Goal: Use online tool/utility: Use online tool/utility

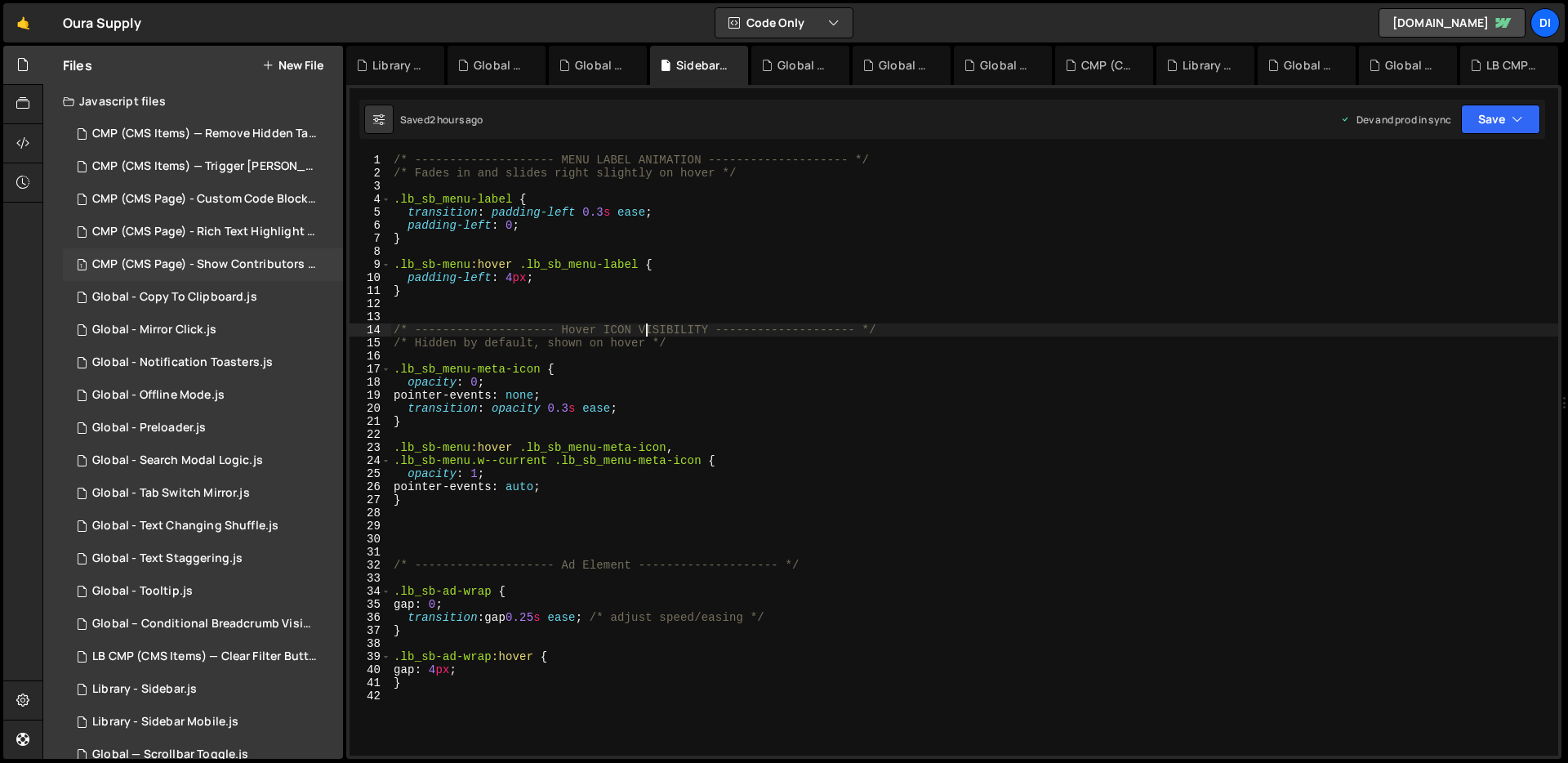
scroll to position [14, 0]
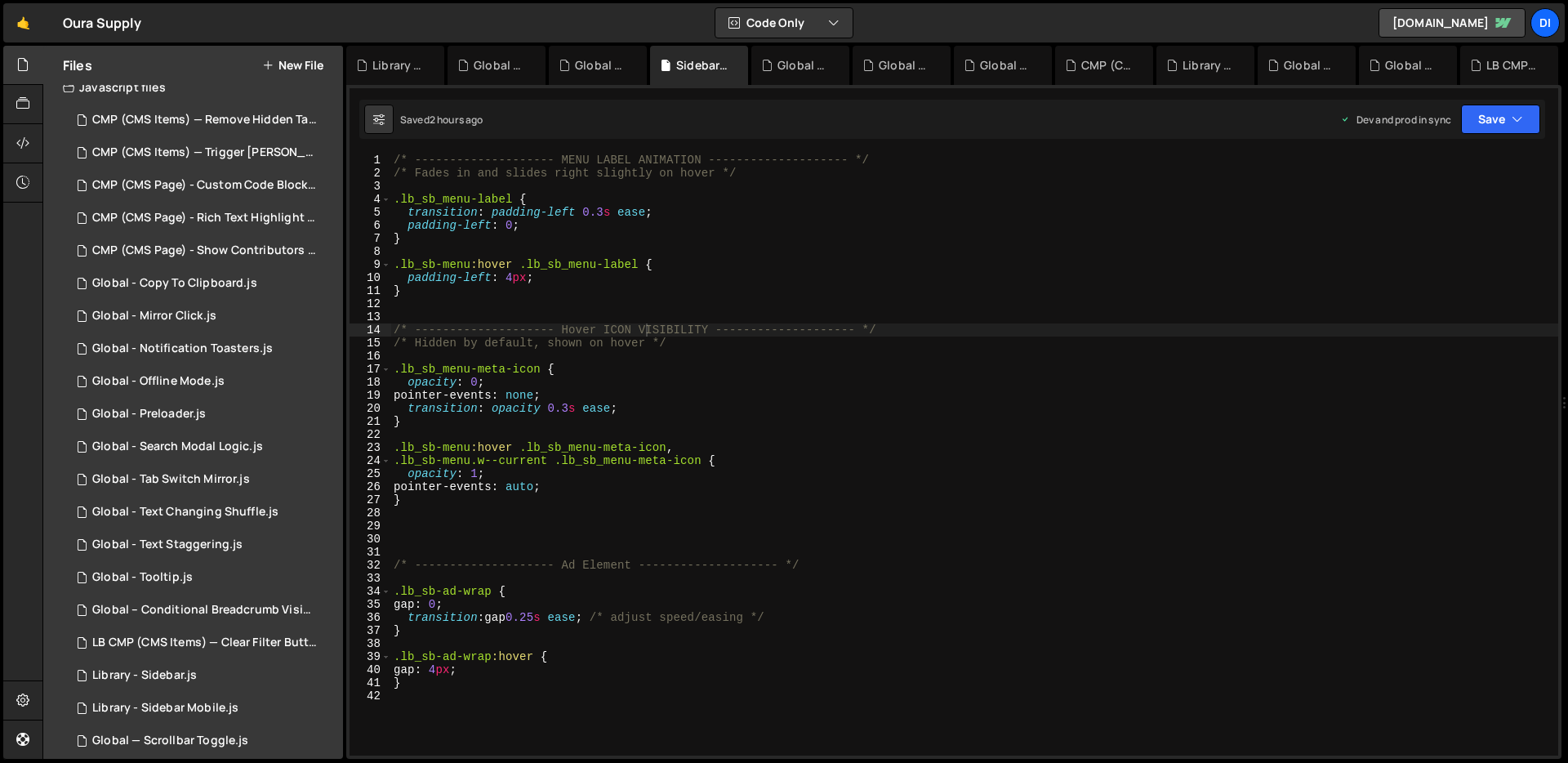
click at [534, 307] on div "/* -------------------- MENU LABEL ANIMATION -------------------- */ /* Fades i…" at bounding box center [974, 468] width 1168 height 628
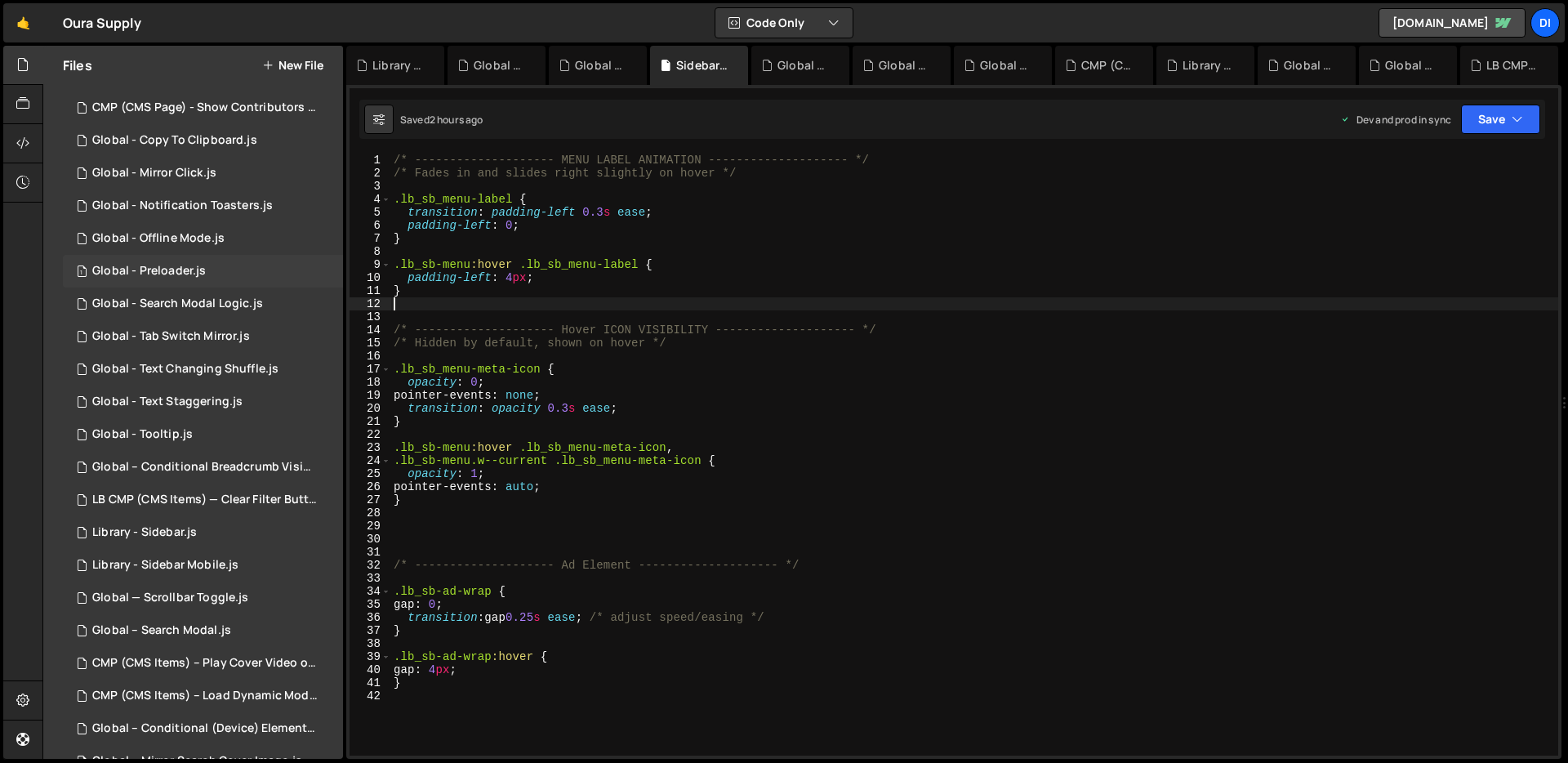
scroll to position [340, 0]
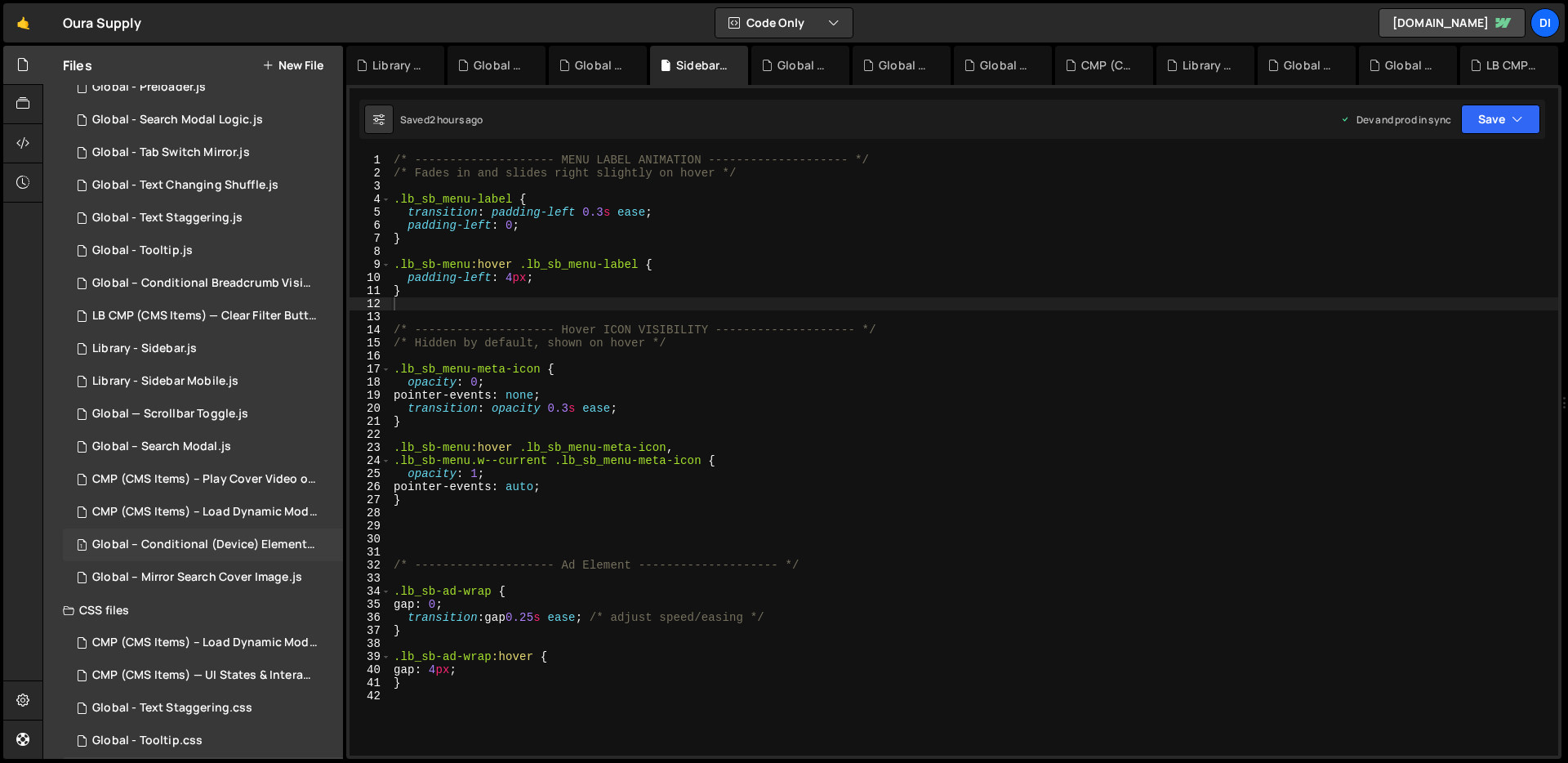
click at [200, 542] on div "Global – Conditional (Device) Element Visibility.js" at bounding box center [205, 544] width 226 height 14
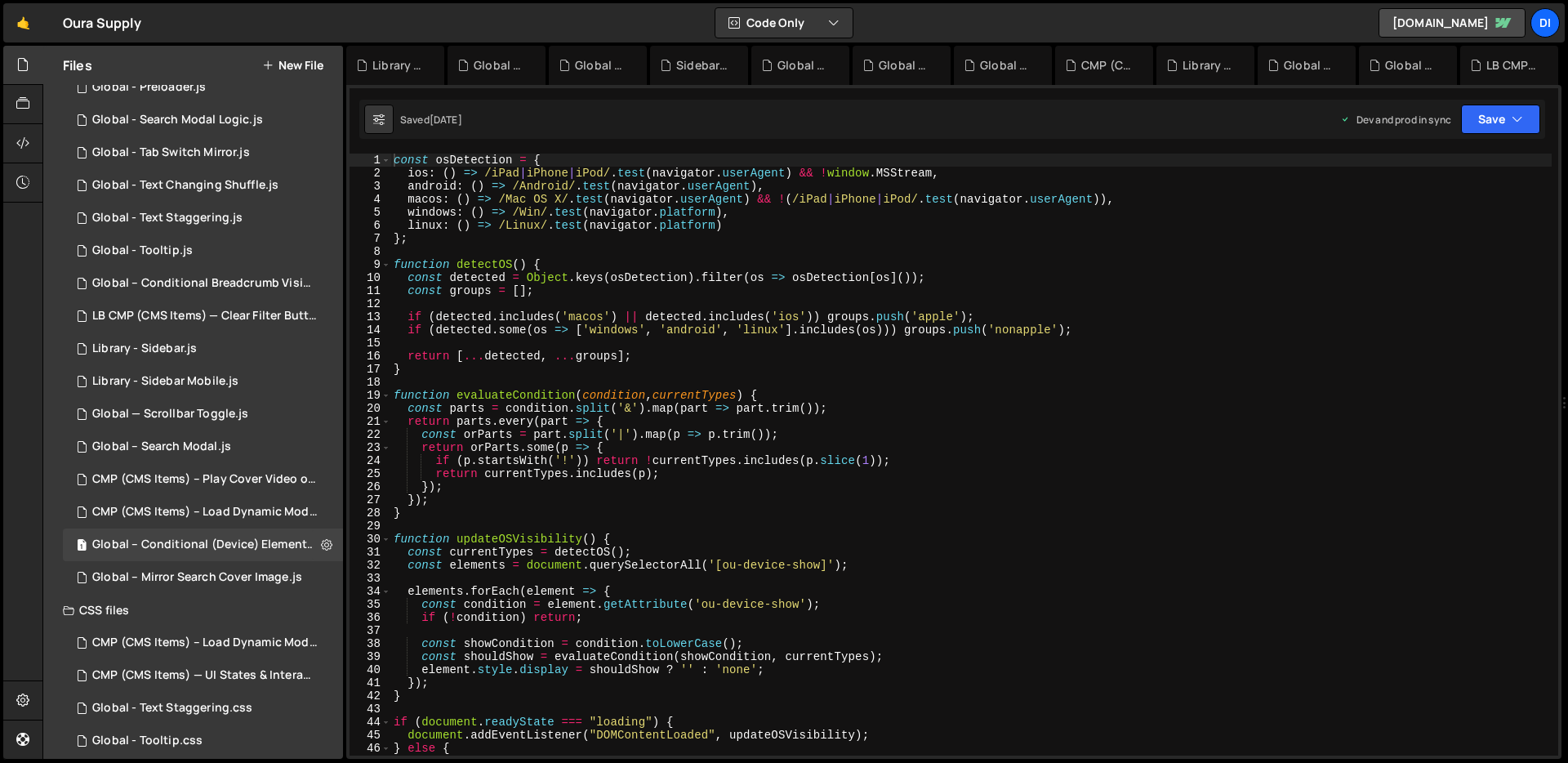
type textarea "const orParts = part.split('|').map(p => p.trim());"
click at [570, 429] on div "const osDetection = { ios : ( ) => /iPad | iPhone | iPod/ . test ( navigator . …" at bounding box center [970, 468] width 1161 height 628
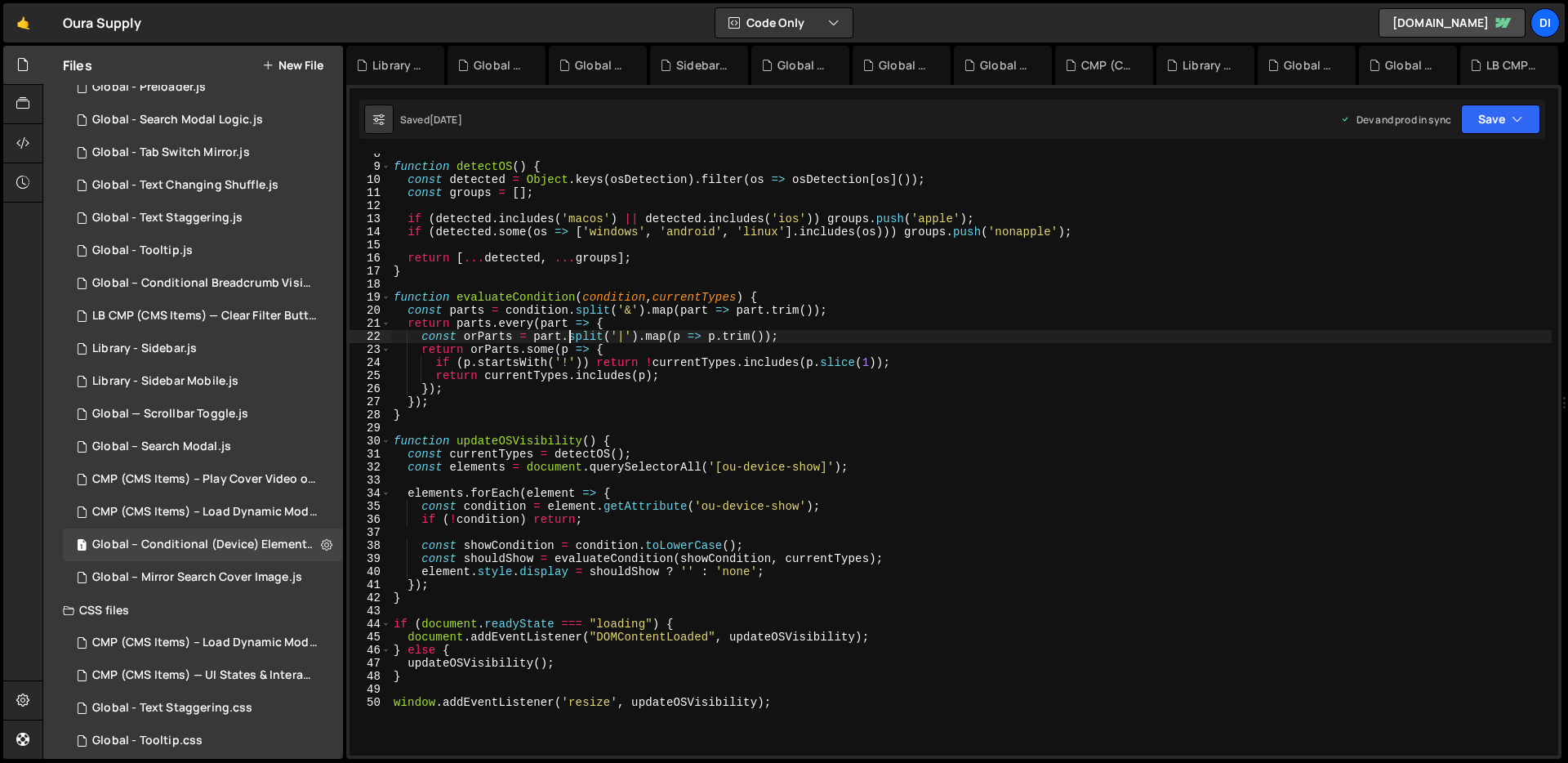
scroll to position [124, 0]
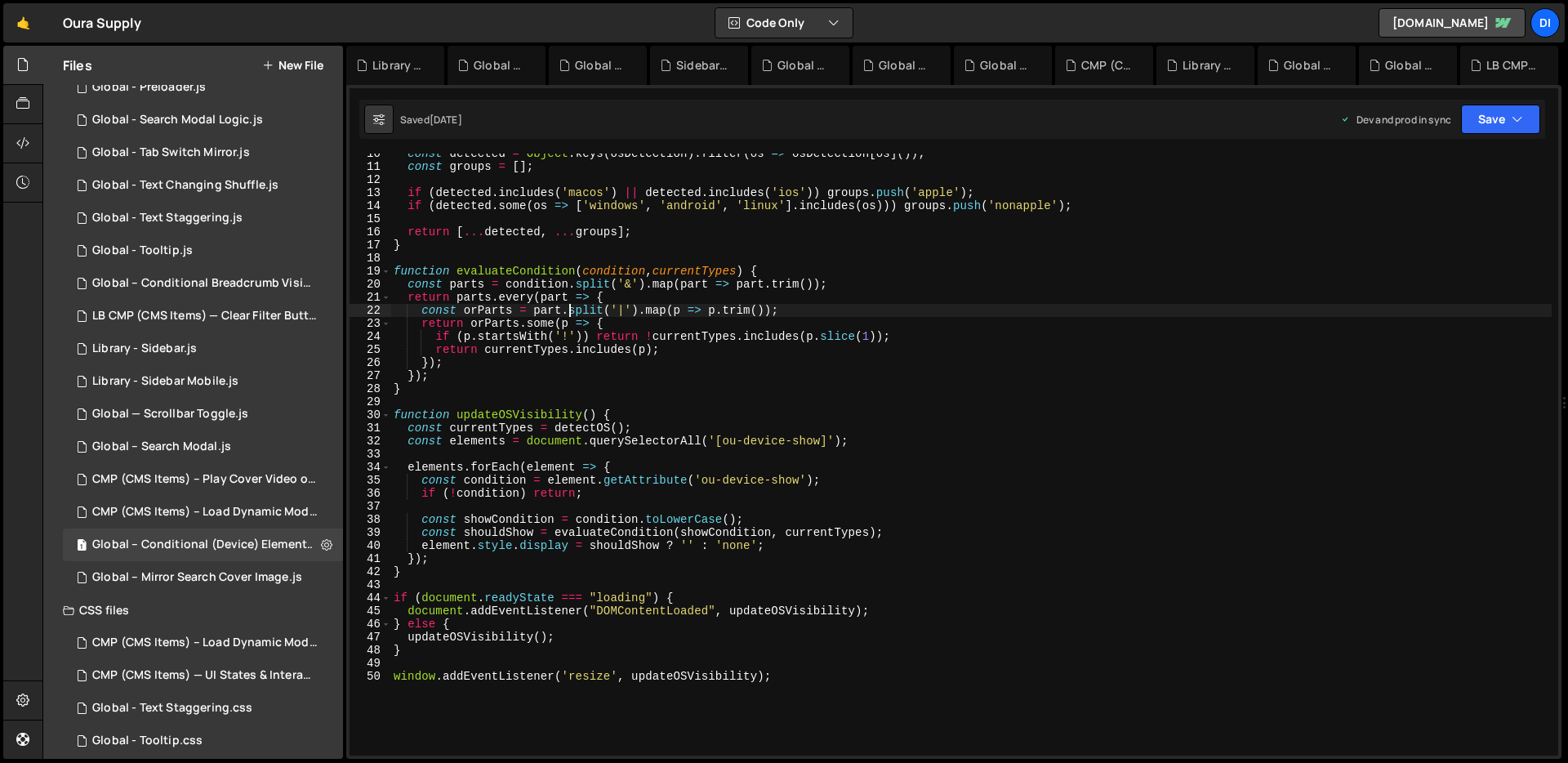
click at [916, 450] on div "const detected = Object . keys ( osDetection ) . filter ( os => osDetection [ o…" at bounding box center [970, 461] width 1161 height 628
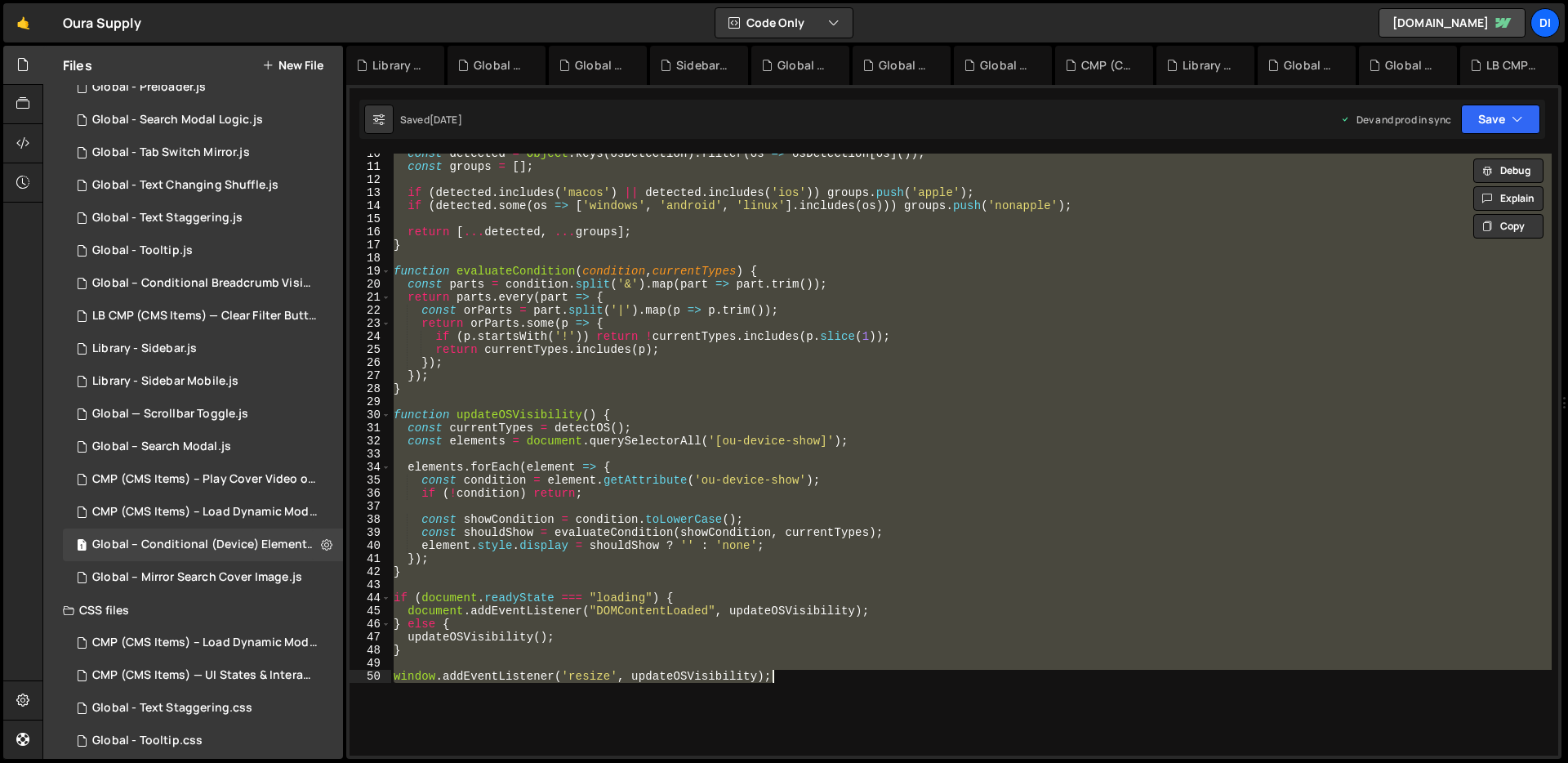
click at [671, 294] on div "const detected = Object . keys ( osDetection ) . filter ( os => osDetection [ o…" at bounding box center [970, 455] width 1161 height 602
click at [674, 295] on div "const detected = Object . keys ( osDetection ) . filter ( os => osDetection [ o…" at bounding box center [970, 455] width 1161 height 602
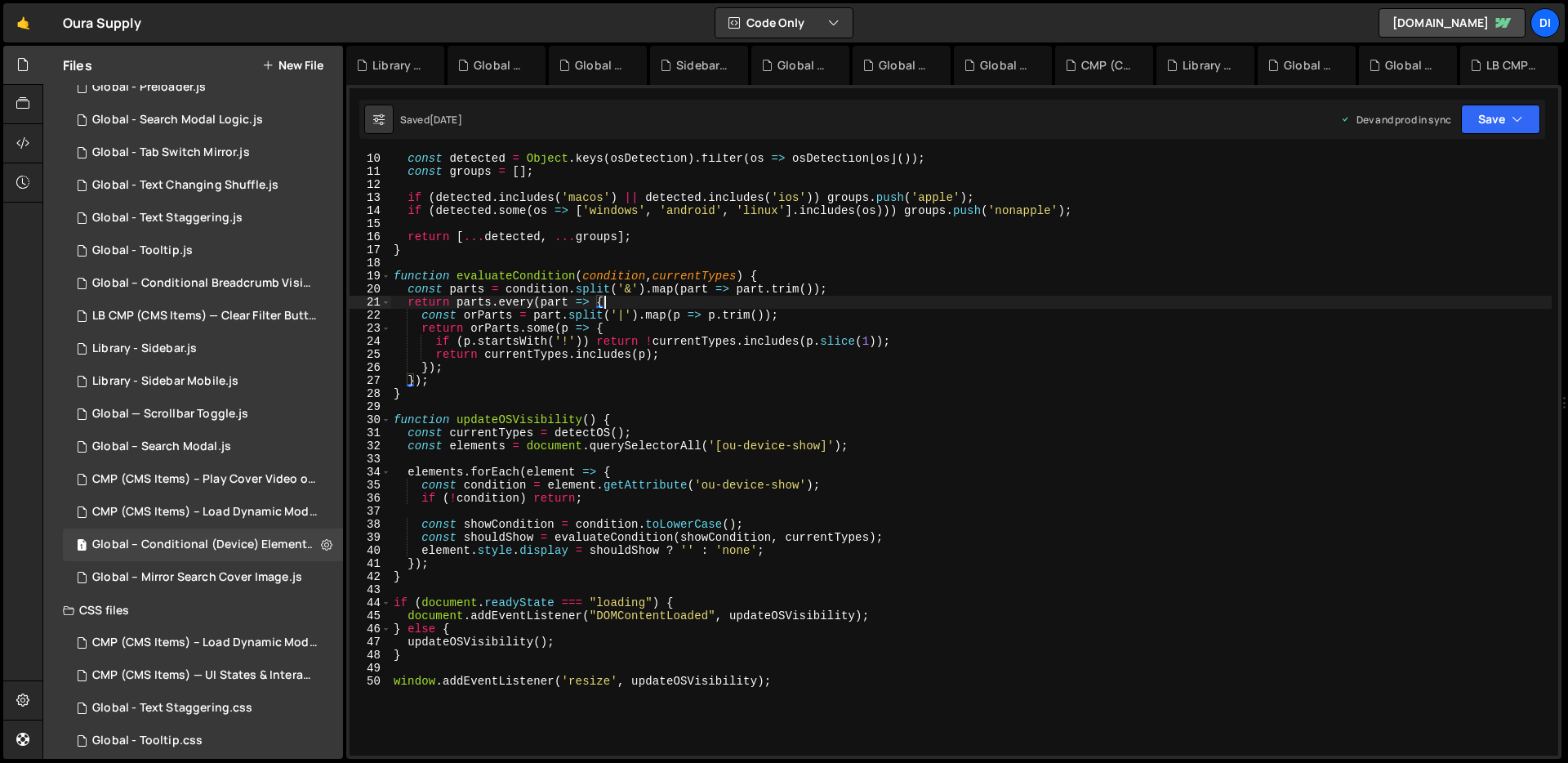
scroll to position [0, 0]
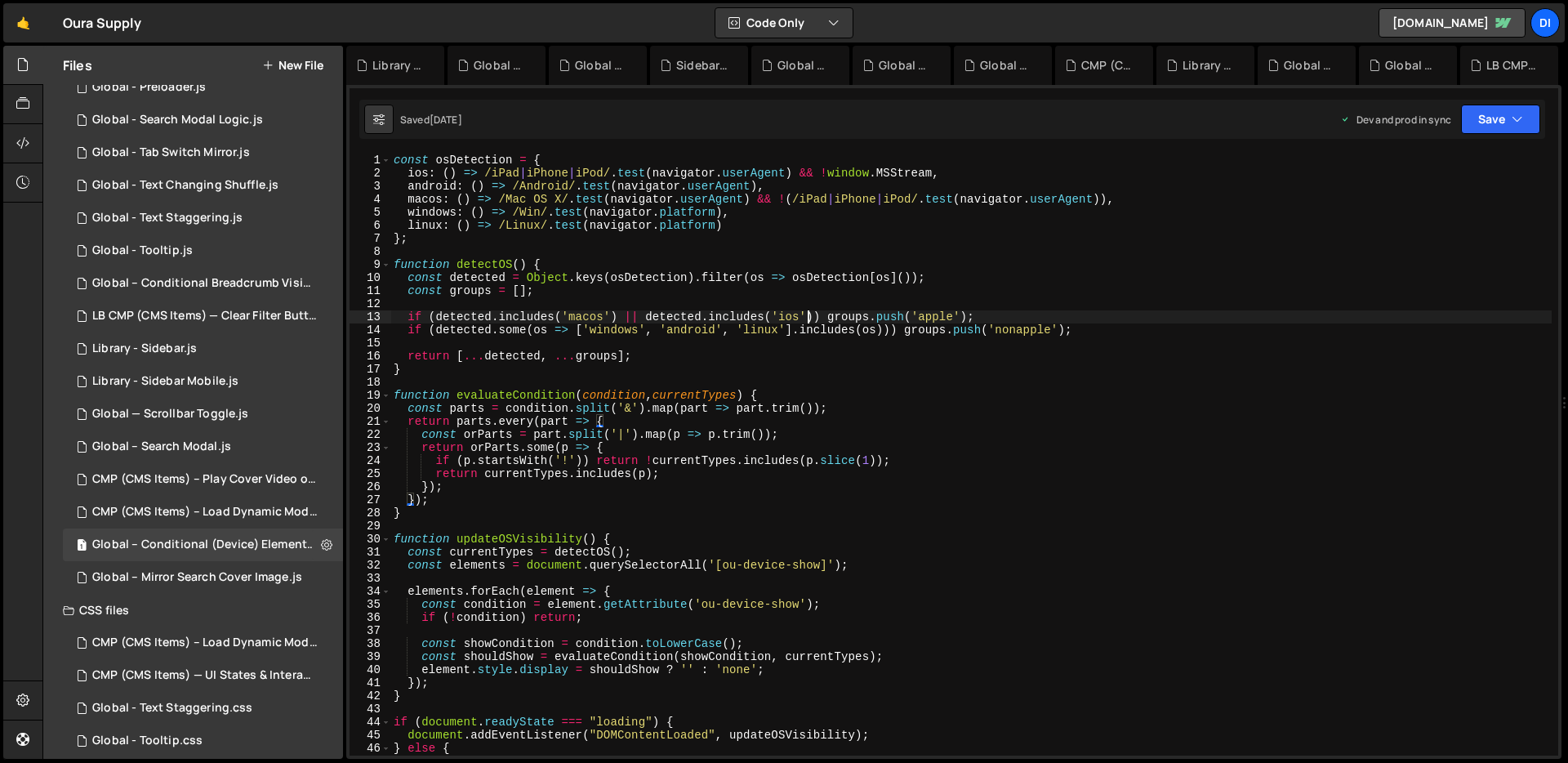
click at [807, 313] on div "const osDetection = { ios : ( ) => /iPad | iPhone | iPod/ . test ( navigator . …" at bounding box center [970, 468] width 1161 height 628
type textarea "window.addEventListener('resize', updateOSVisibility);"
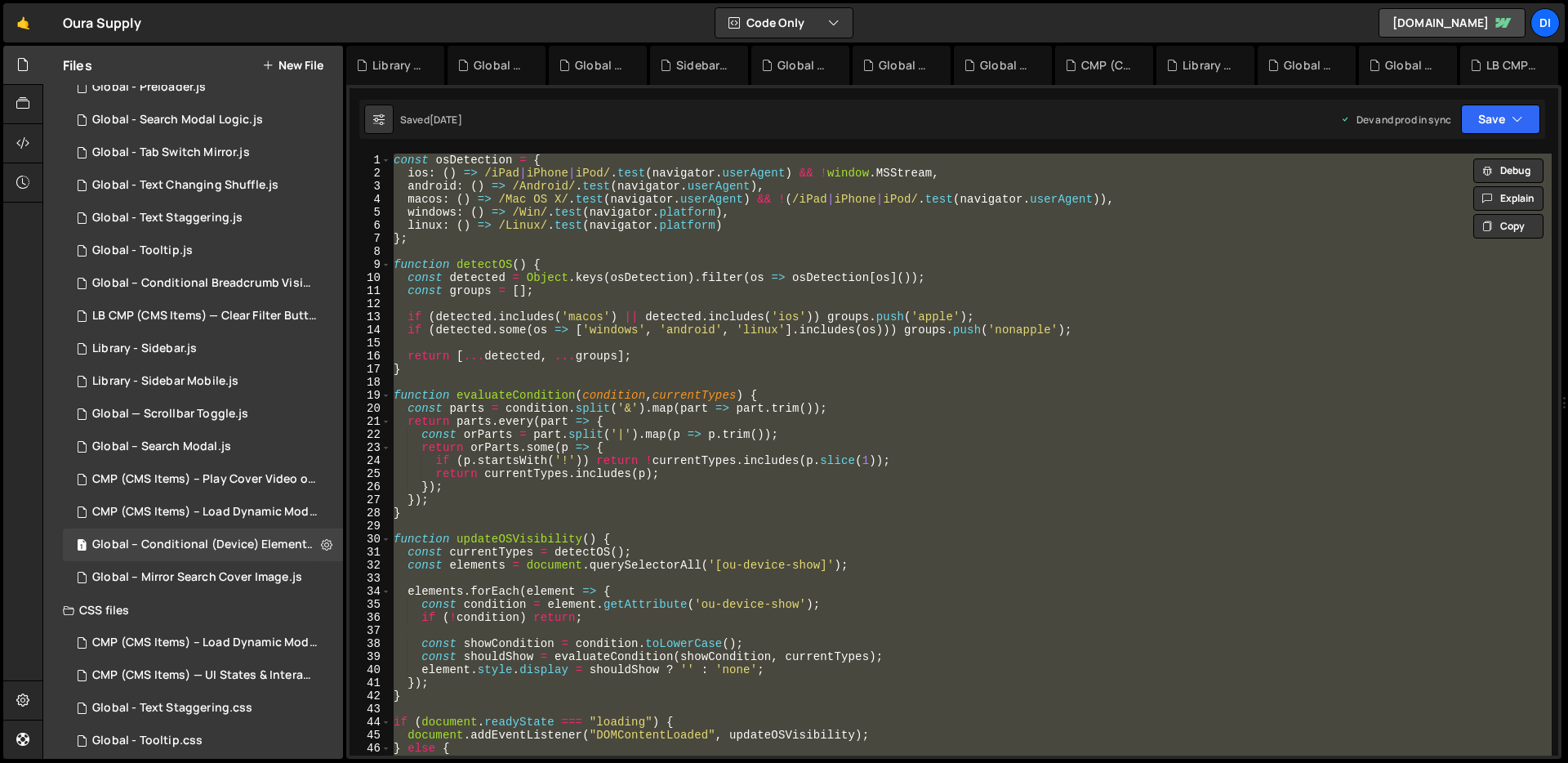
paste textarea
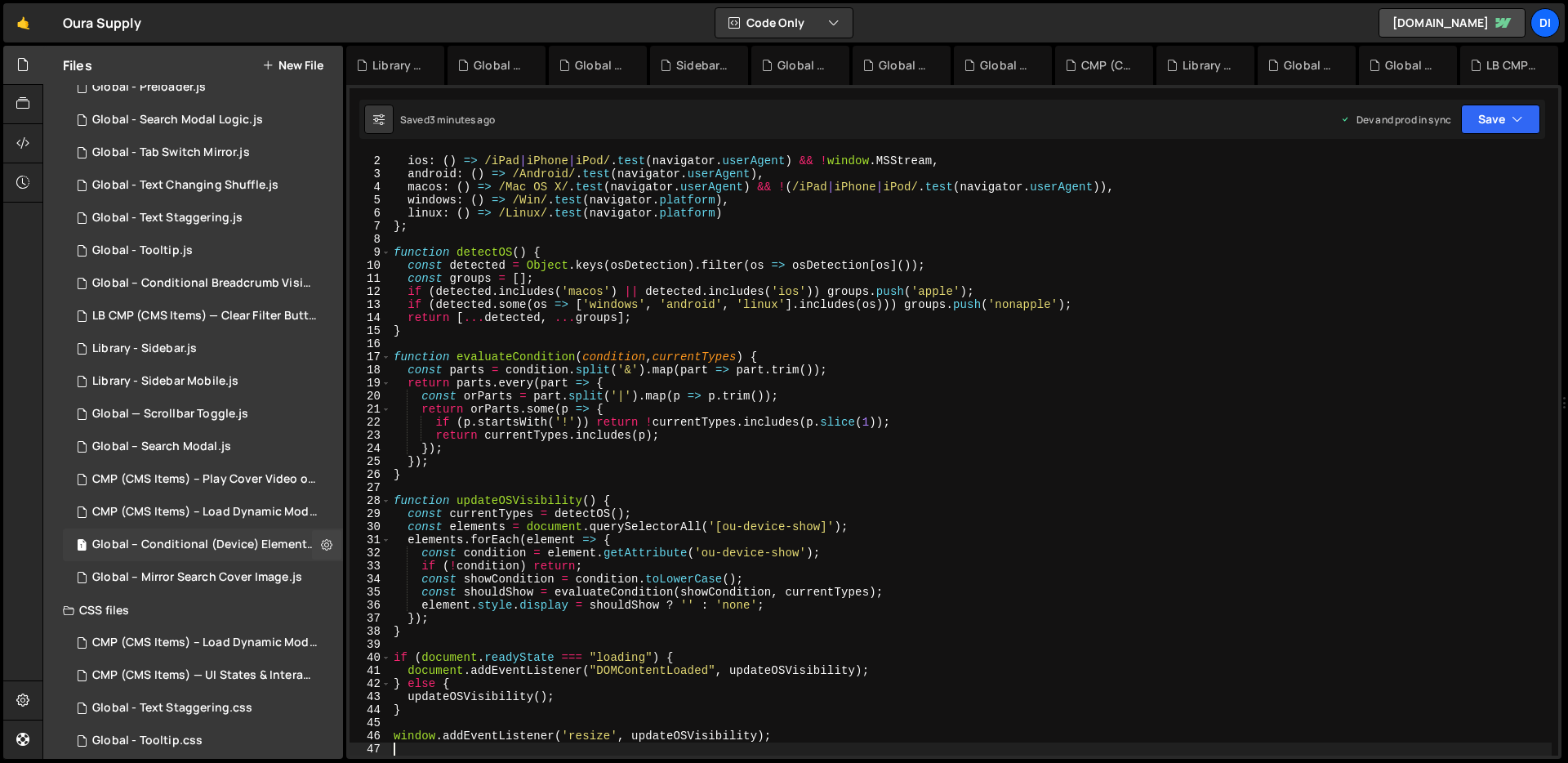
scroll to position [388, 0]
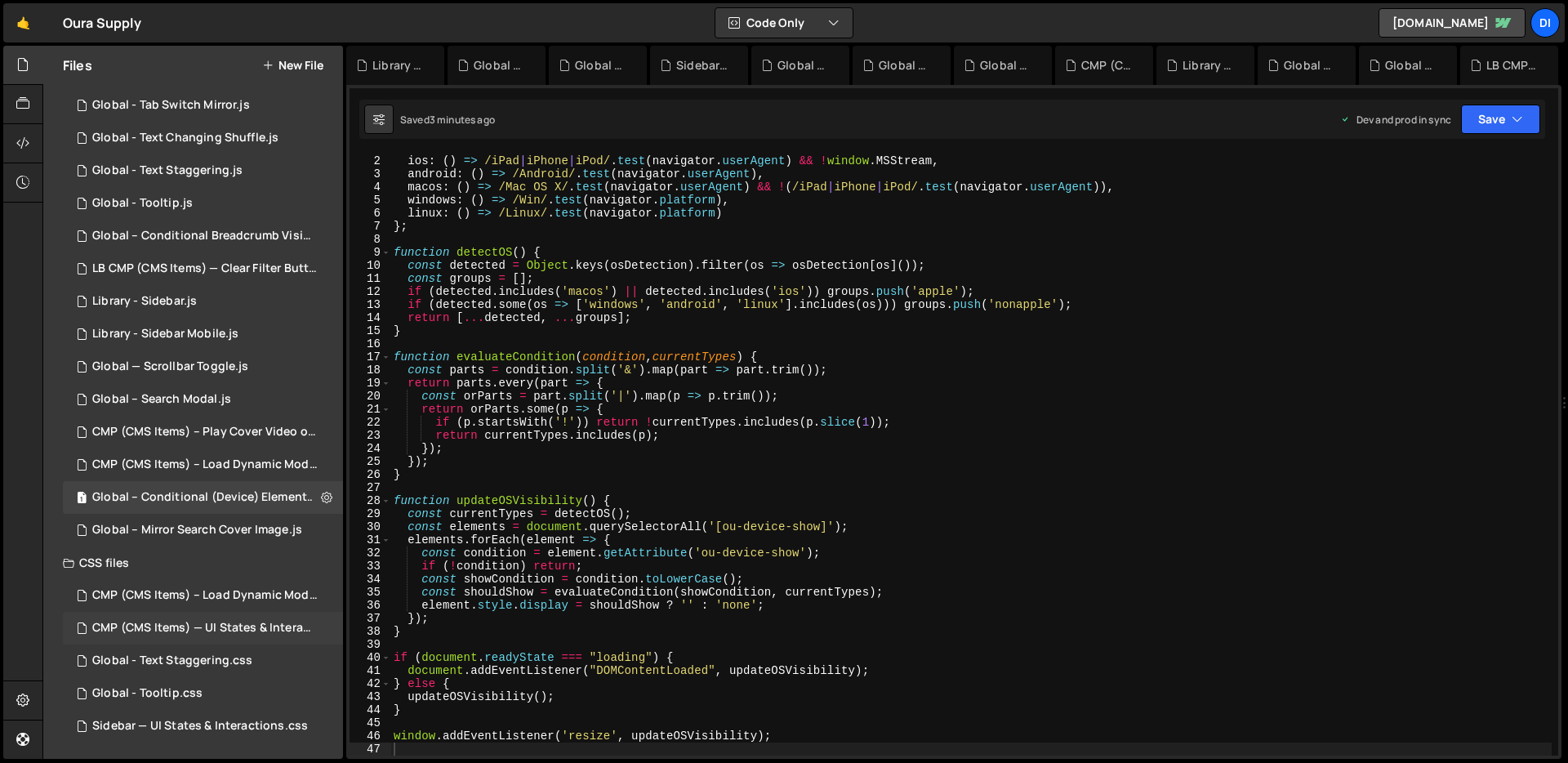
click at [241, 629] on div "CMP (CMS Items) — UI States & Interactions.css" at bounding box center [205, 627] width 226 height 14
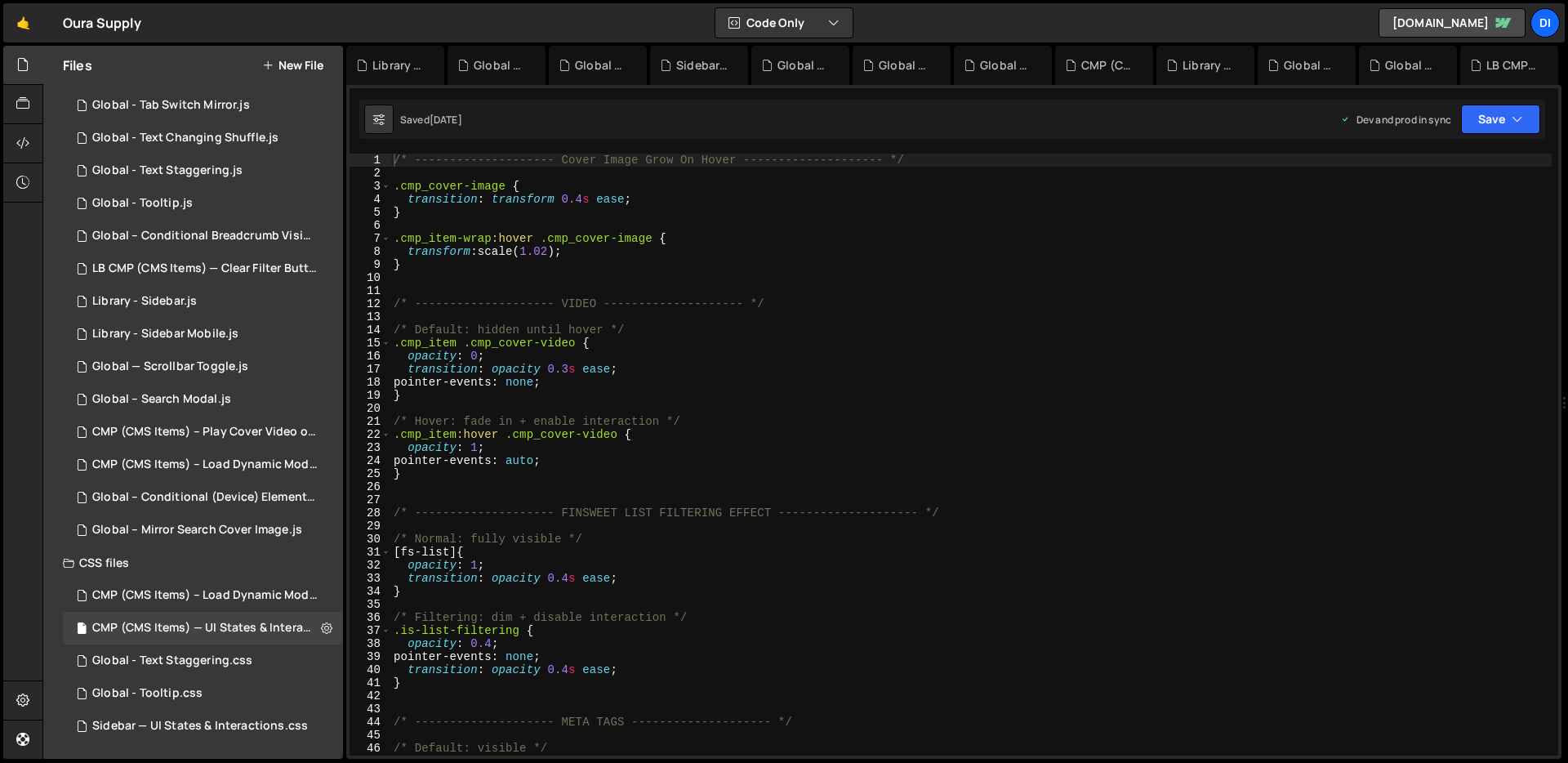
click at [567, 339] on div "/* -------------------- Cover Image Grow On Hover -------------------- */ .cmp_…" at bounding box center [970, 468] width 1161 height 628
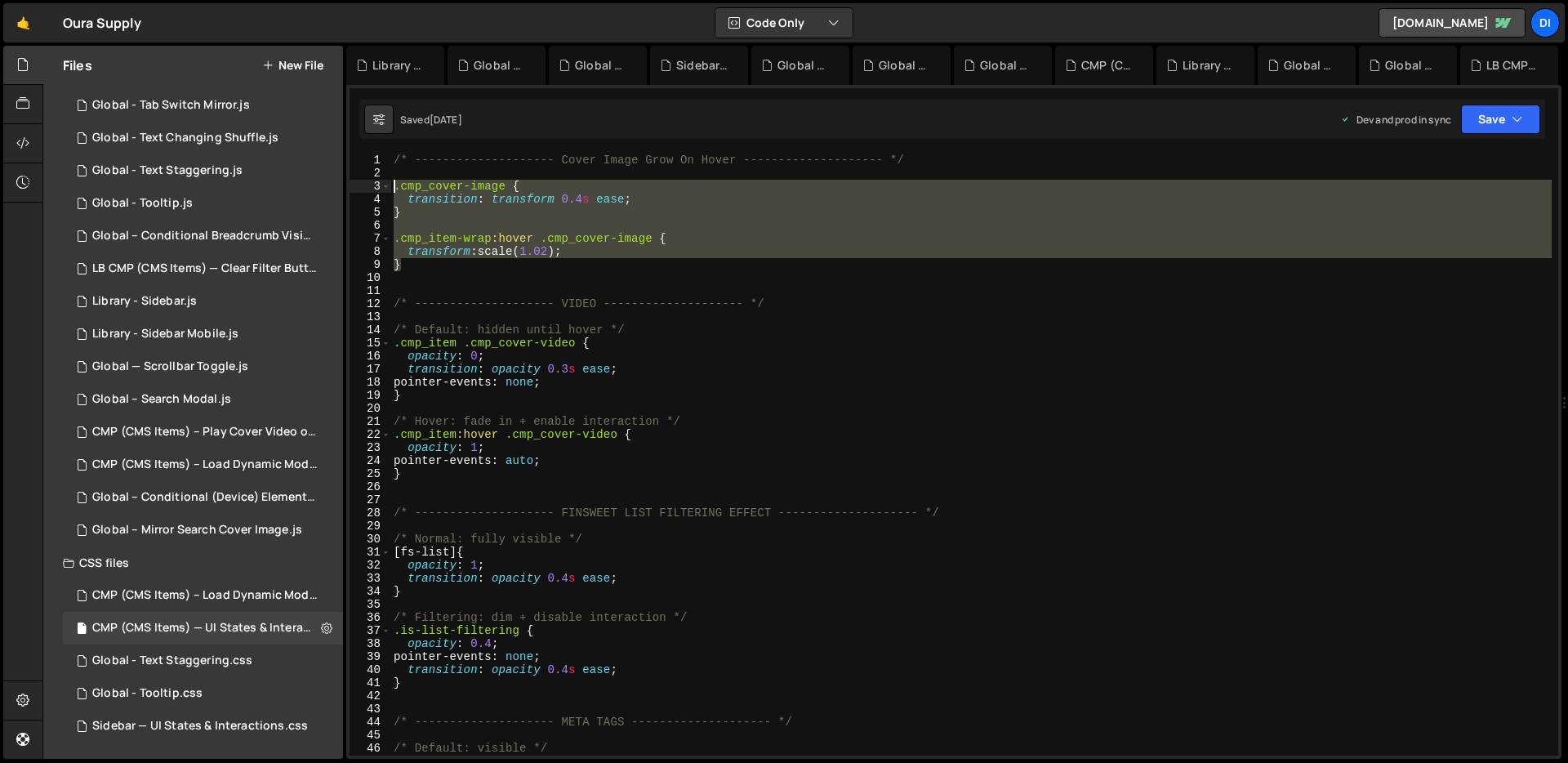
drag, startPoint x: 461, startPoint y: 262, endPoint x: 396, endPoint y: 183, distance: 102.3
click at [396, 183] on div "/* -------------------- Cover Image Grow On Hover -------------------- */ .cmp_…" at bounding box center [970, 468] width 1161 height 628
click at [504, 261] on div "/* -------------------- Cover Image Grow On Hover -------------------- */ .cmp_…" at bounding box center [970, 455] width 1161 height 602
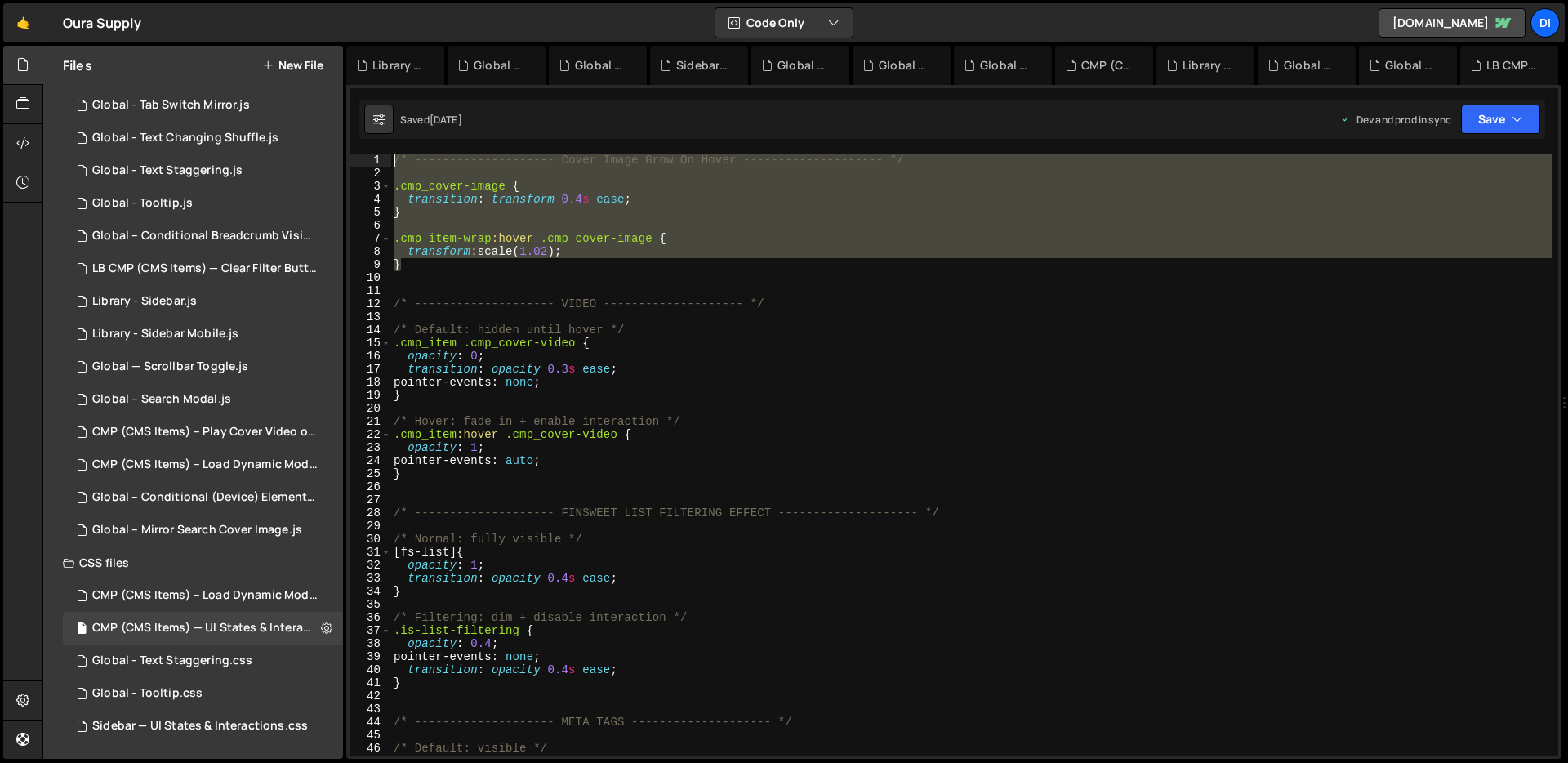
drag, startPoint x: 453, startPoint y: 264, endPoint x: 362, endPoint y: 135, distance: 157.9
click at [362, 135] on div "Debug Explain Copy Library - Sidebar.js Global - Text Changing Shuffle.js Globa…" at bounding box center [954, 403] width 1215 height 714
type textarea "/* -------------------- Cover Image Grow On Hover -------------------- */"
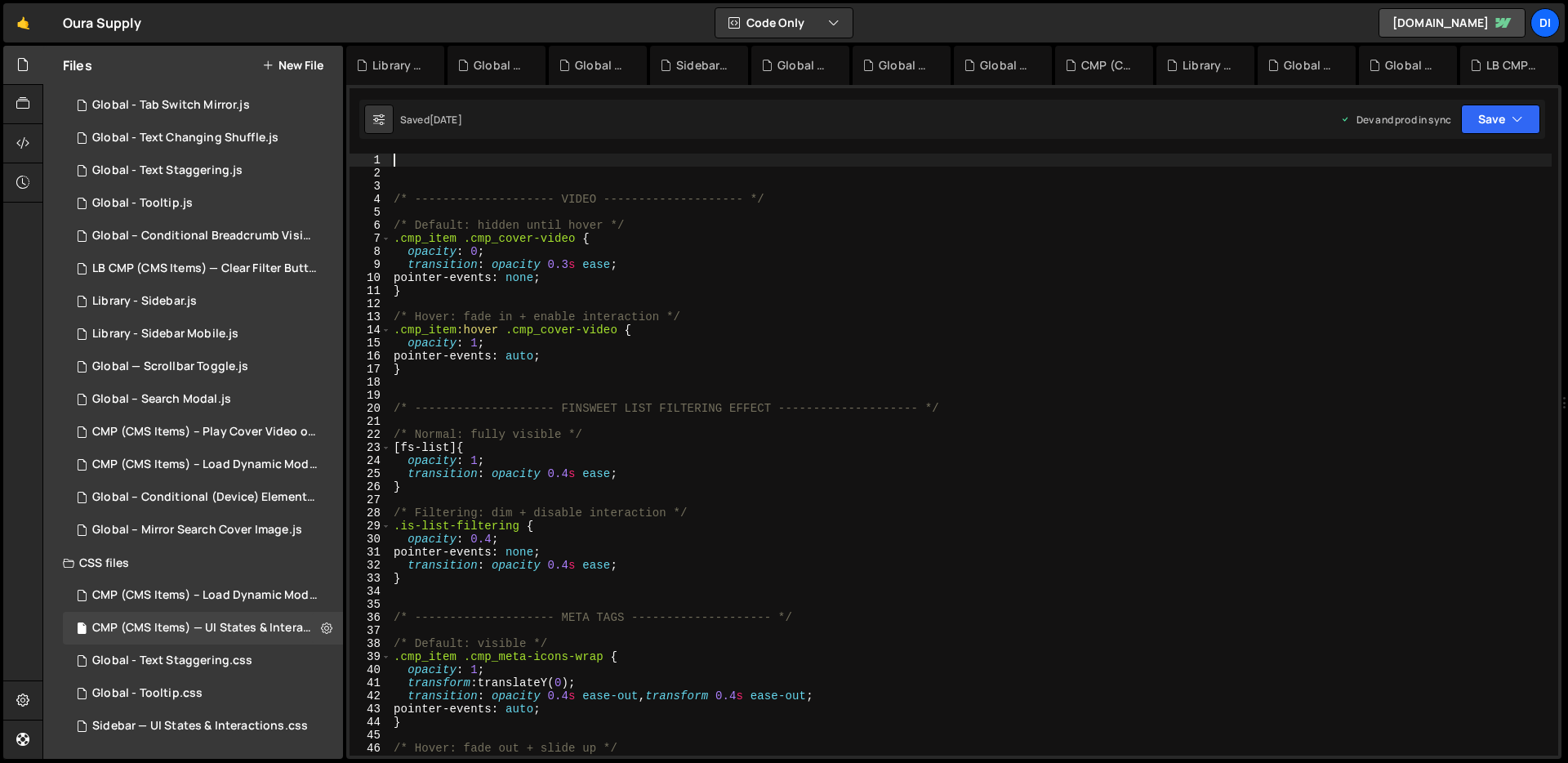
click at [843, 251] on div "/* -------------------- VIDEO -------------------- */ /* Default: hidden until …" at bounding box center [970, 468] width 1161 height 628
type textarea "opacity: 0;"
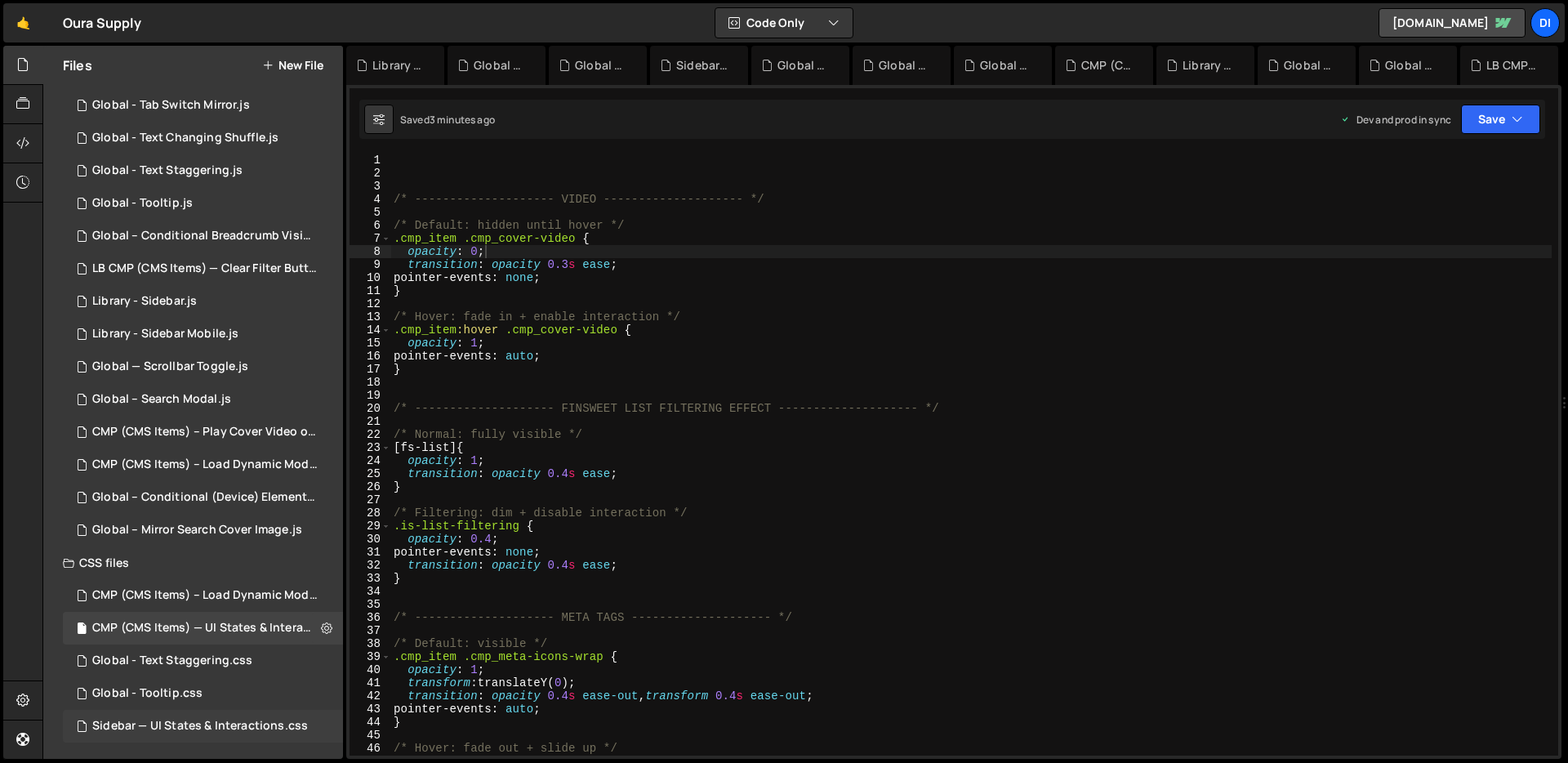
click at [223, 725] on div "Sidebar — UI States & Interactions.css" at bounding box center [201, 726] width 216 height 14
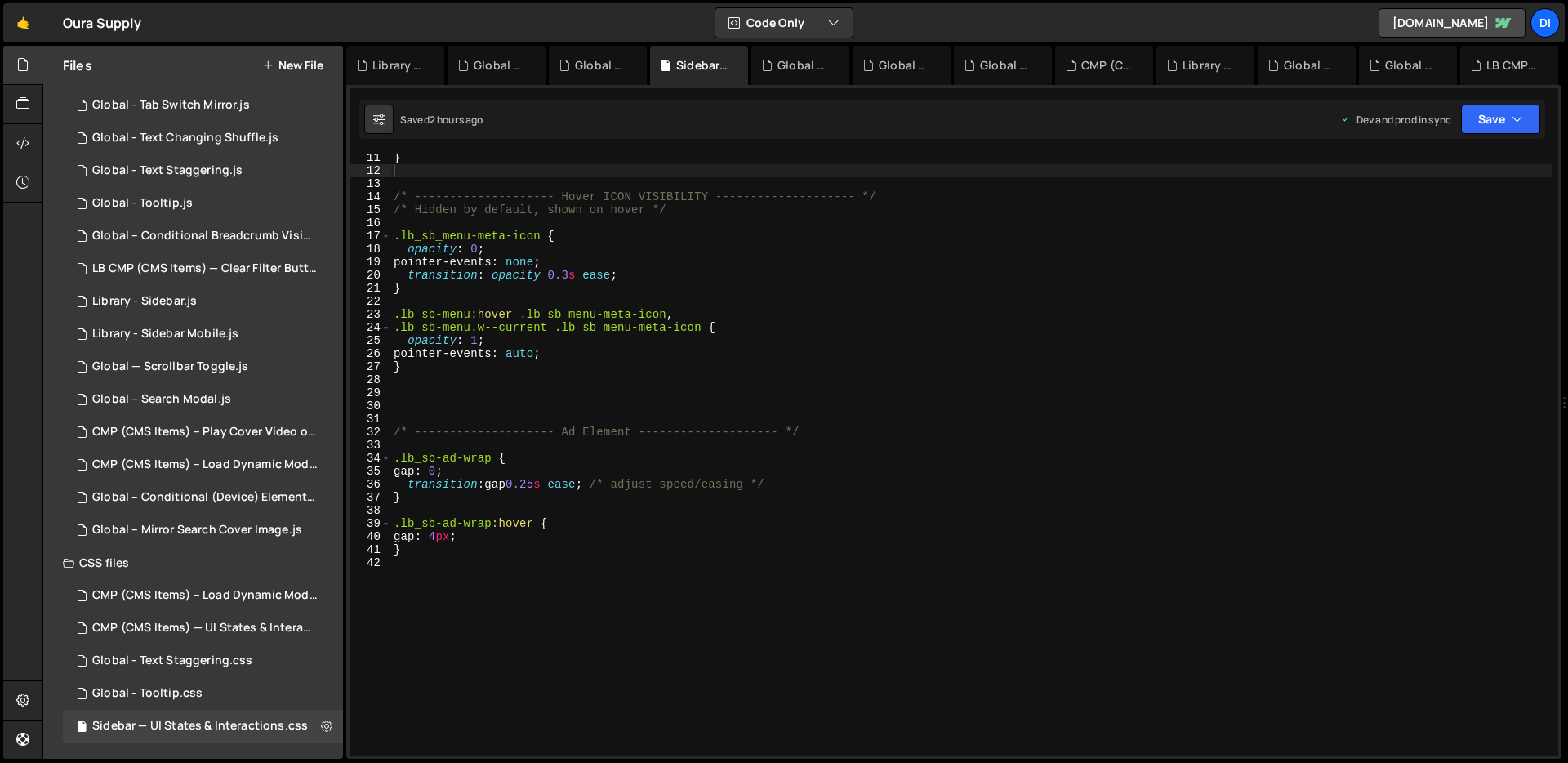
scroll to position [0, 0]
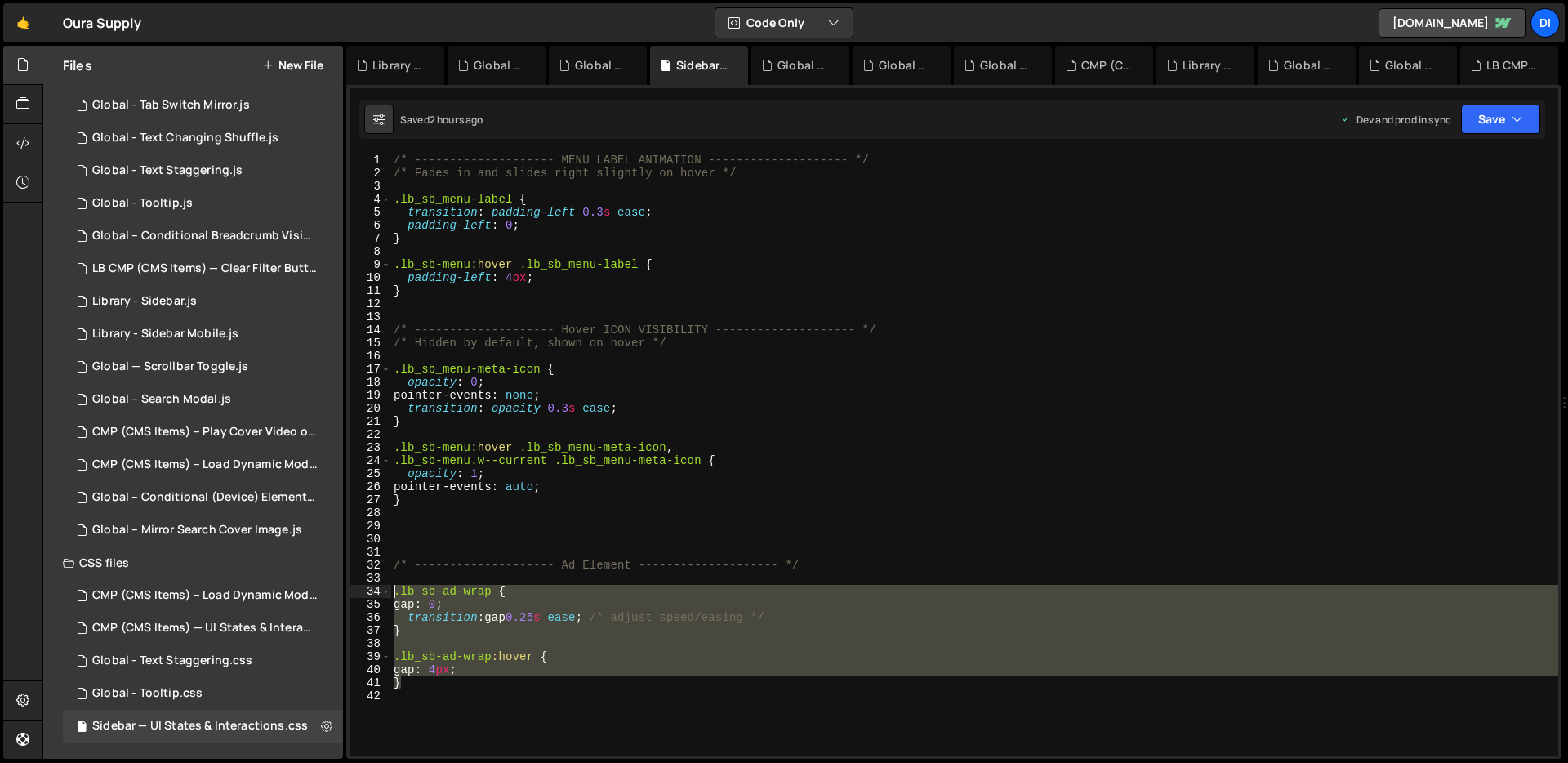
drag, startPoint x: 445, startPoint y: 688, endPoint x: 391, endPoint y: 588, distance: 113.6
click at [391, 588] on div "/* -------------------- MENU LABEL ANIMATION -------------------- */ /* Fades i…" at bounding box center [974, 468] width 1168 height 628
paste textarea "}"
paste textarea
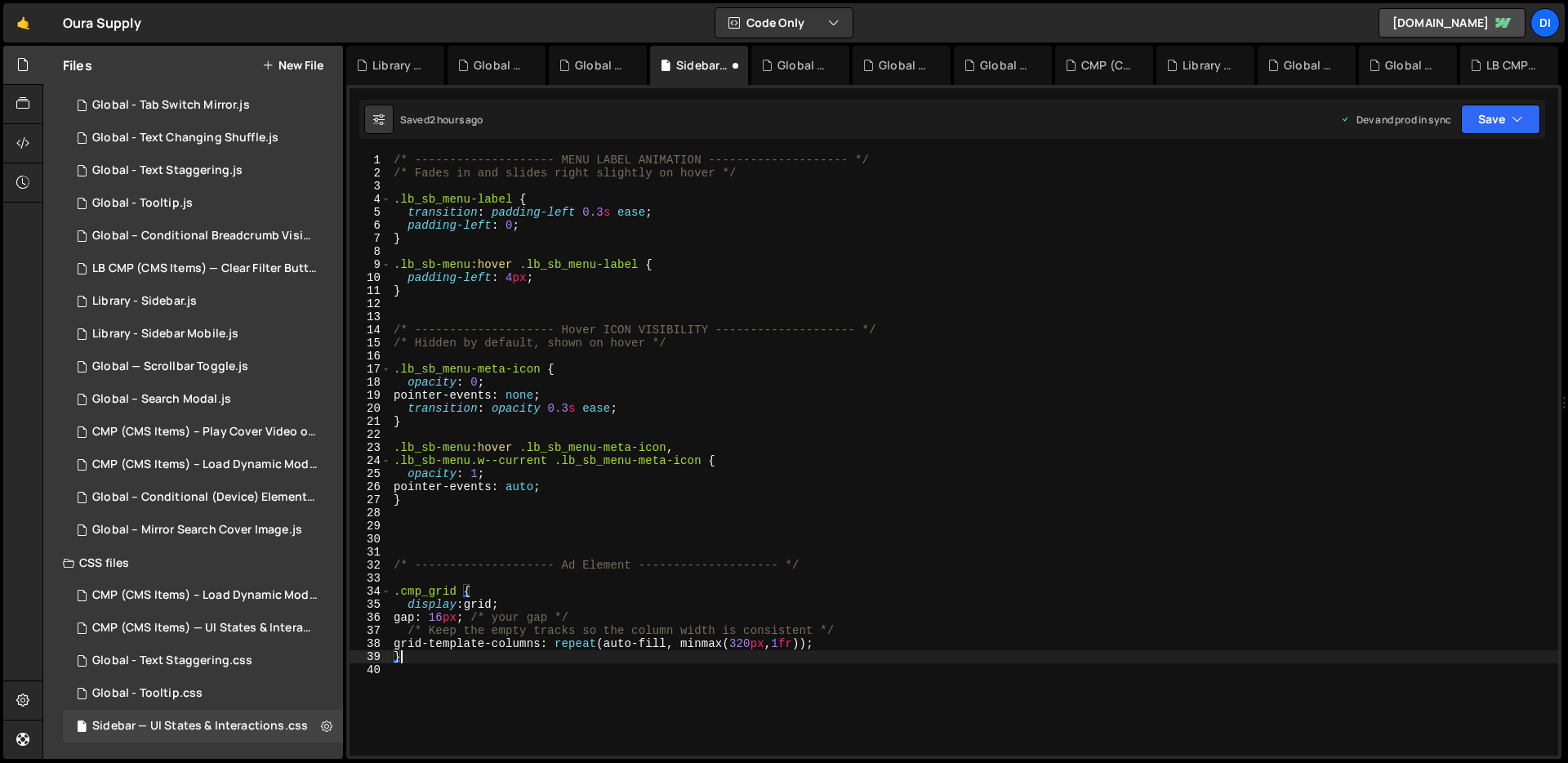
type textarea "gap: 4px; }"
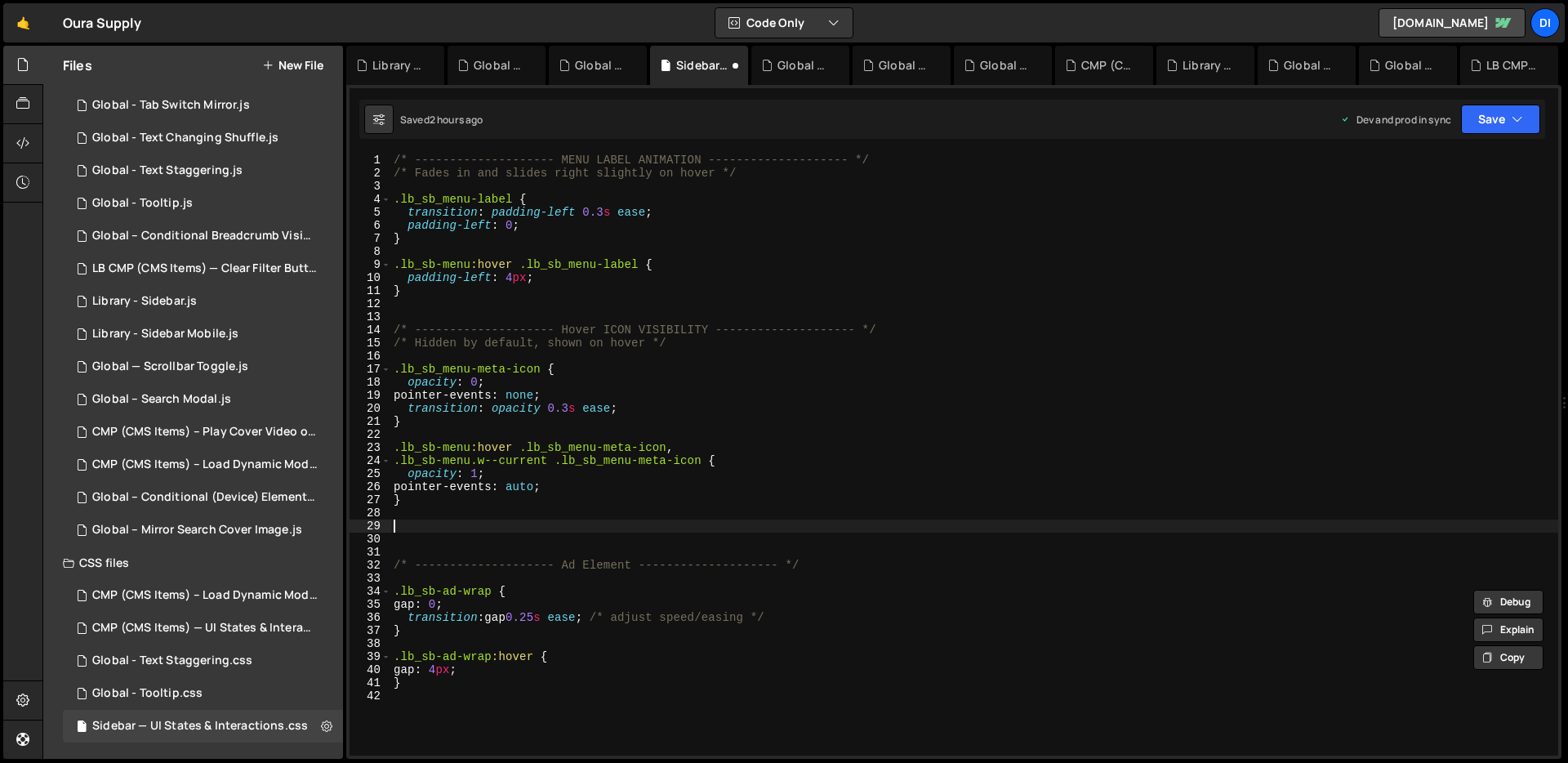
click at [640, 520] on div "/* -------------------- MENU LABEL ANIMATION -------------------- */ /* Fades i…" at bounding box center [974, 468] width 1168 height 628
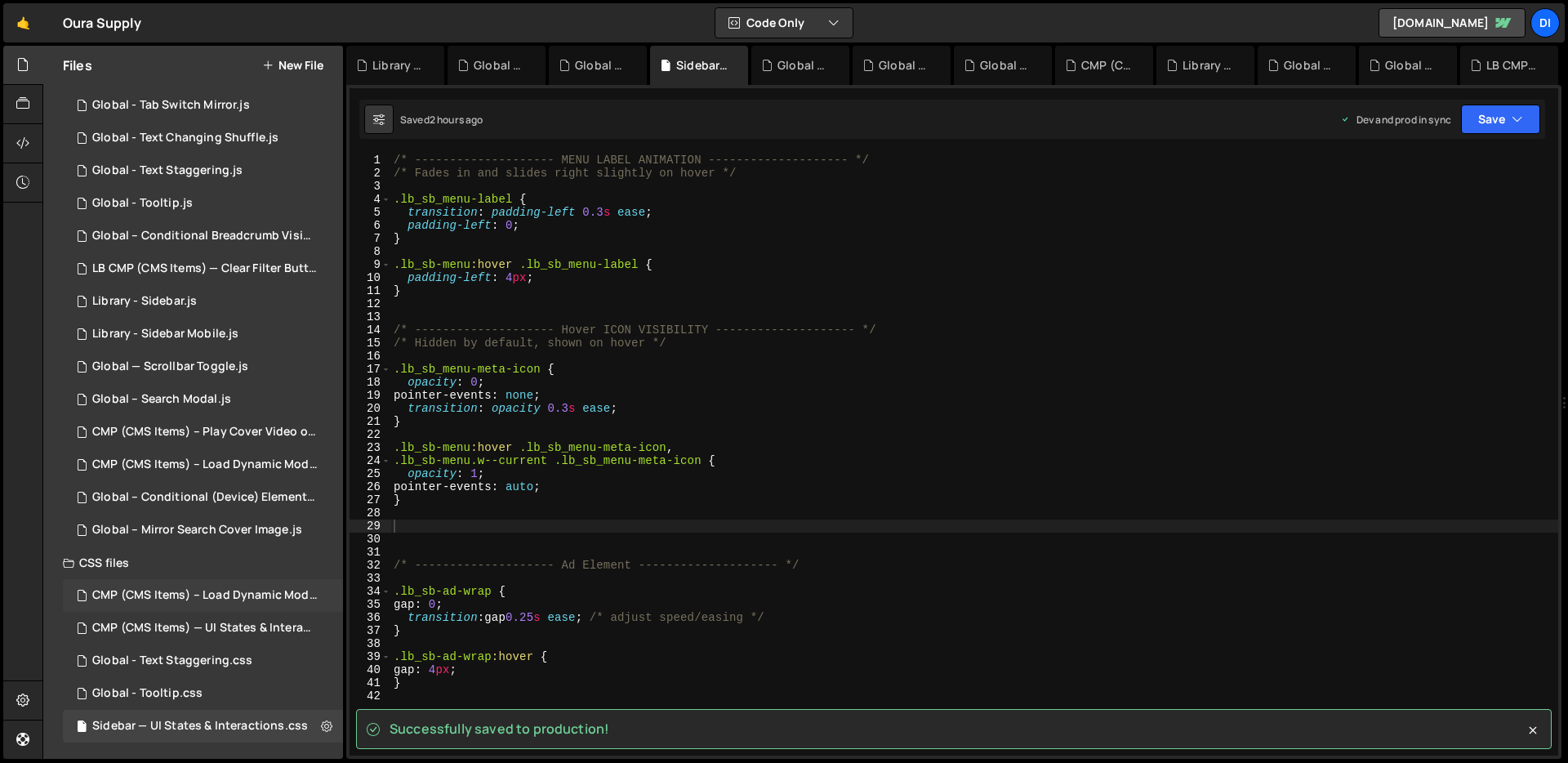
click at [247, 599] on div "CMP (CMS Items) – Load Dynamic Modal (AJAX).css" at bounding box center [205, 595] width 226 height 14
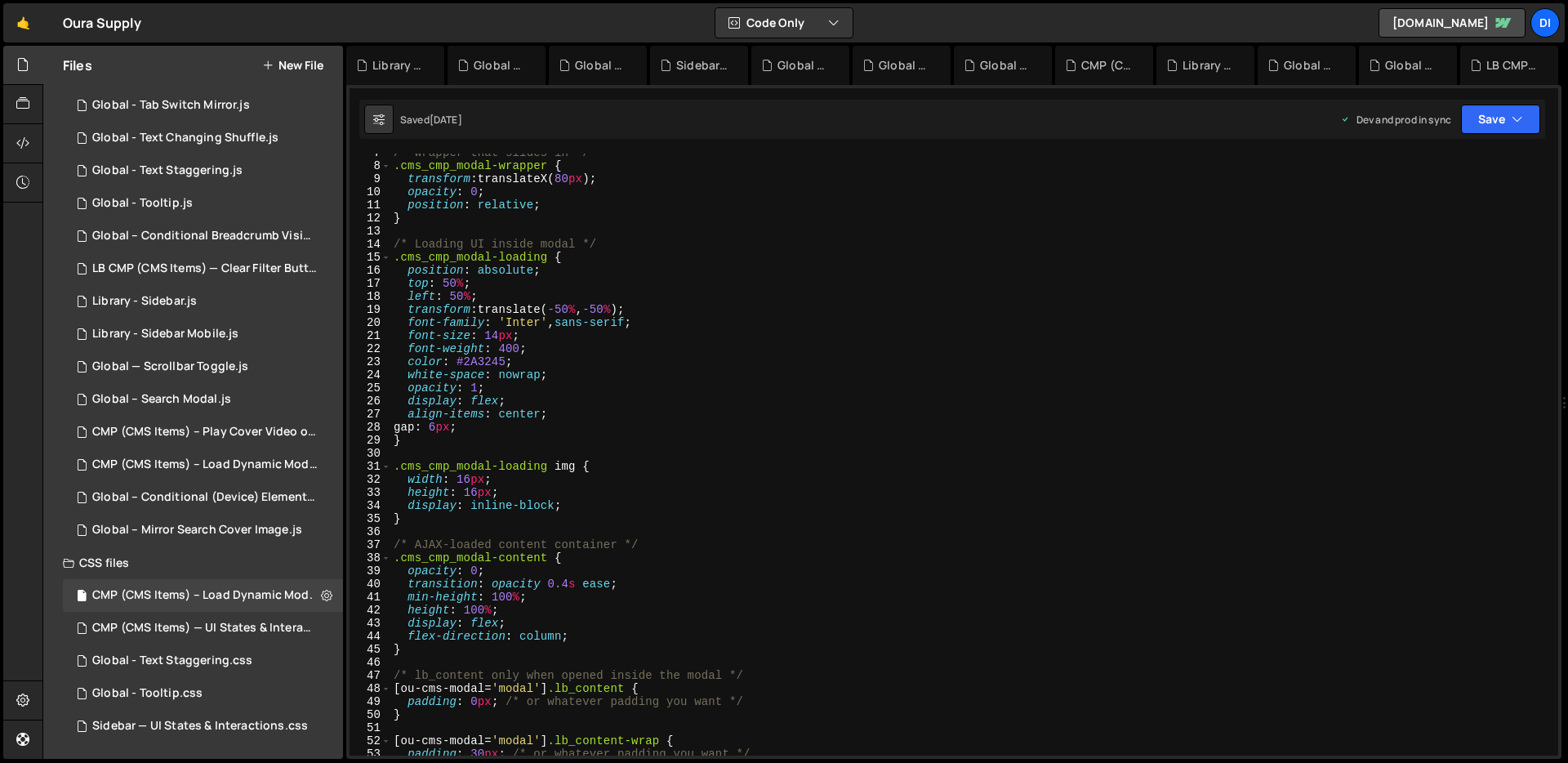
scroll to position [86, 0]
click at [227, 630] on div "CMP (CMS Items) — UI States & Interactions.css" at bounding box center [205, 627] width 226 height 14
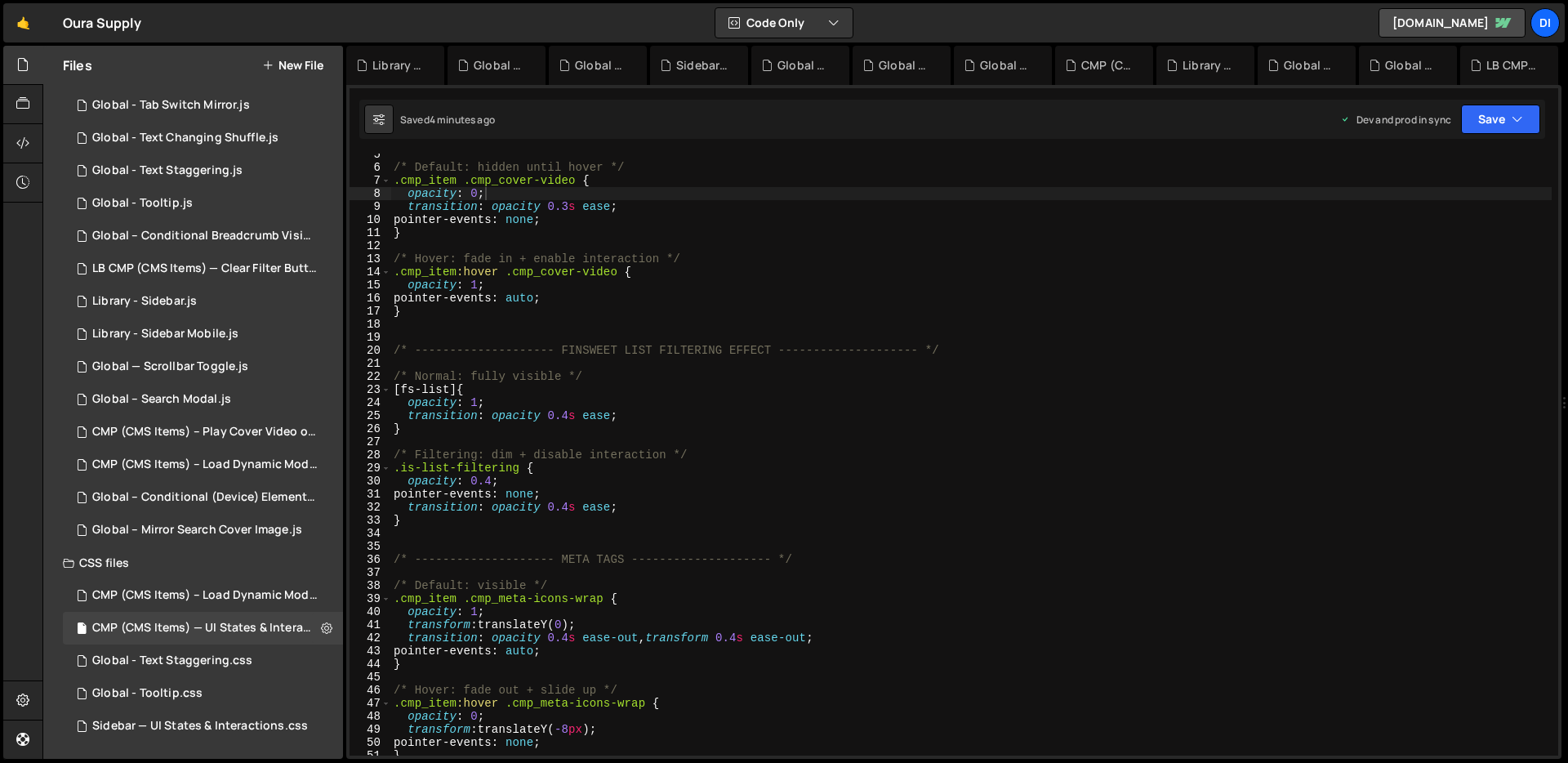
scroll to position [0, 0]
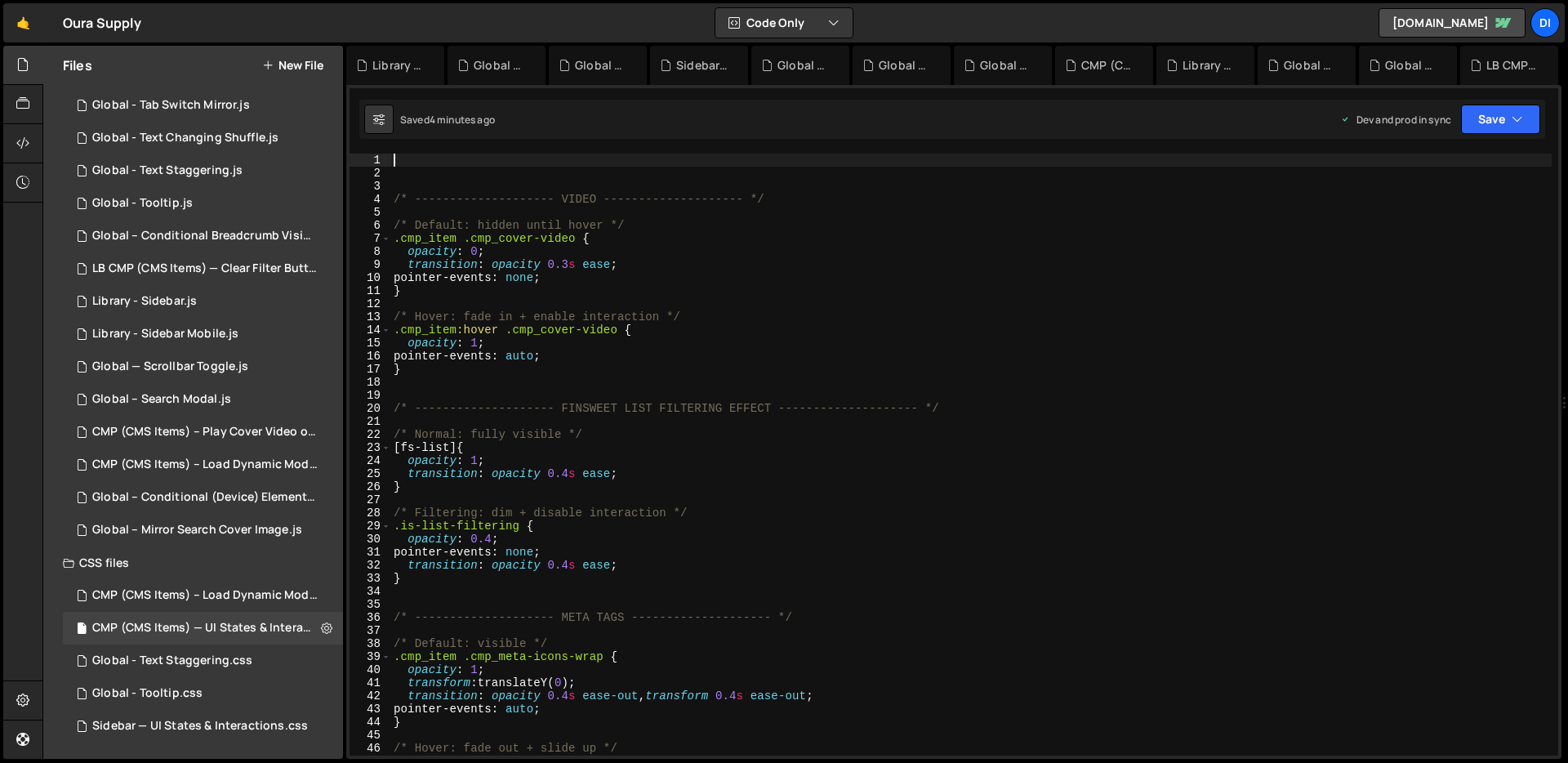
click at [460, 160] on div "/* -------------------- VIDEO -------------------- */ /* Default: hidden until …" at bounding box center [970, 468] width 1161 height 628
click at [194, 590] on div "CMP (CMS Items) – Load Dynamic Modal (AJAX).css" at bounding box center [205, 595] width 226 height 14
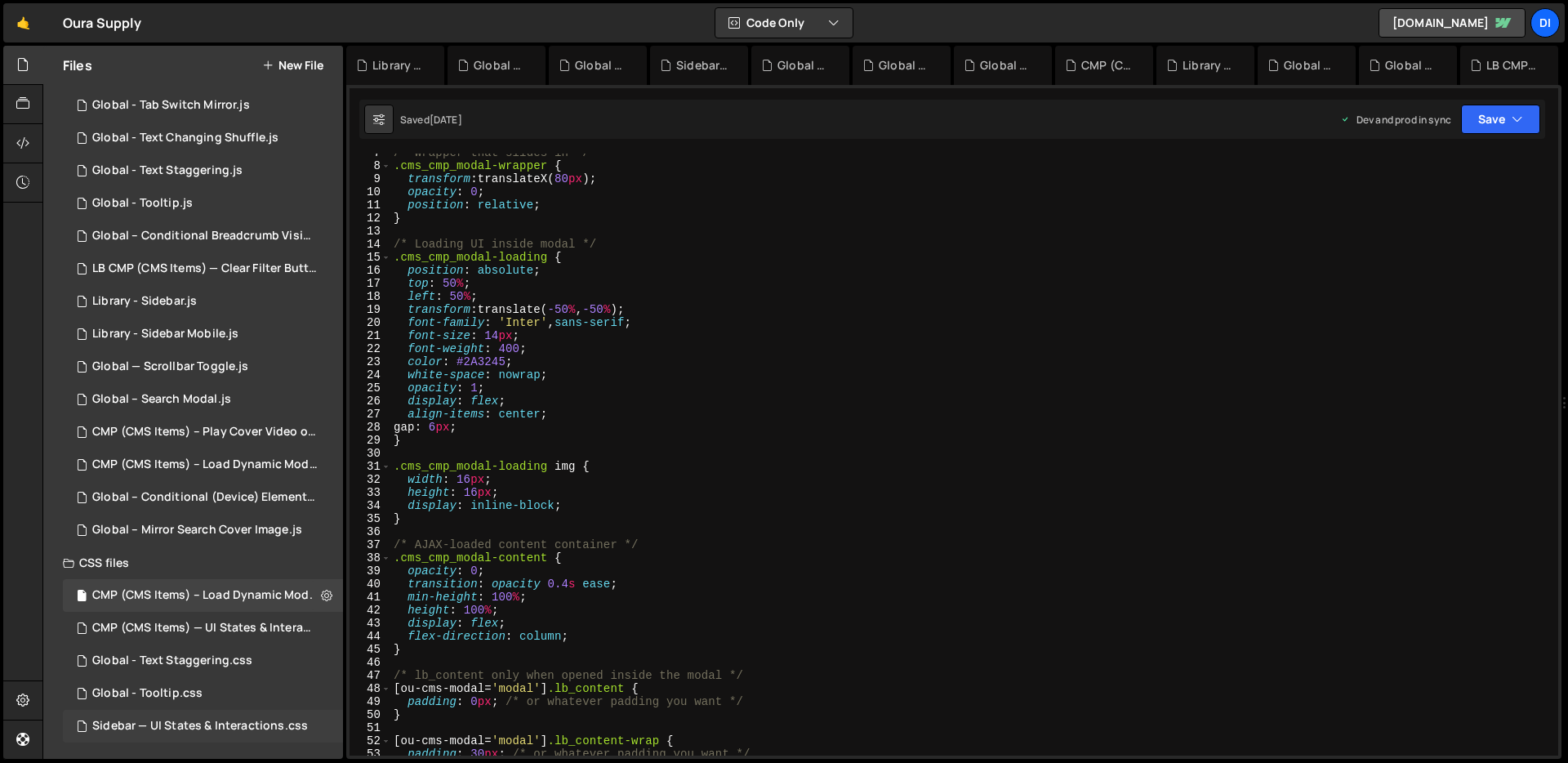
click at [183, 723] on div "Sidebar — UI States & Interactions.css" at bounding box center [201, 726] width 216 height 14
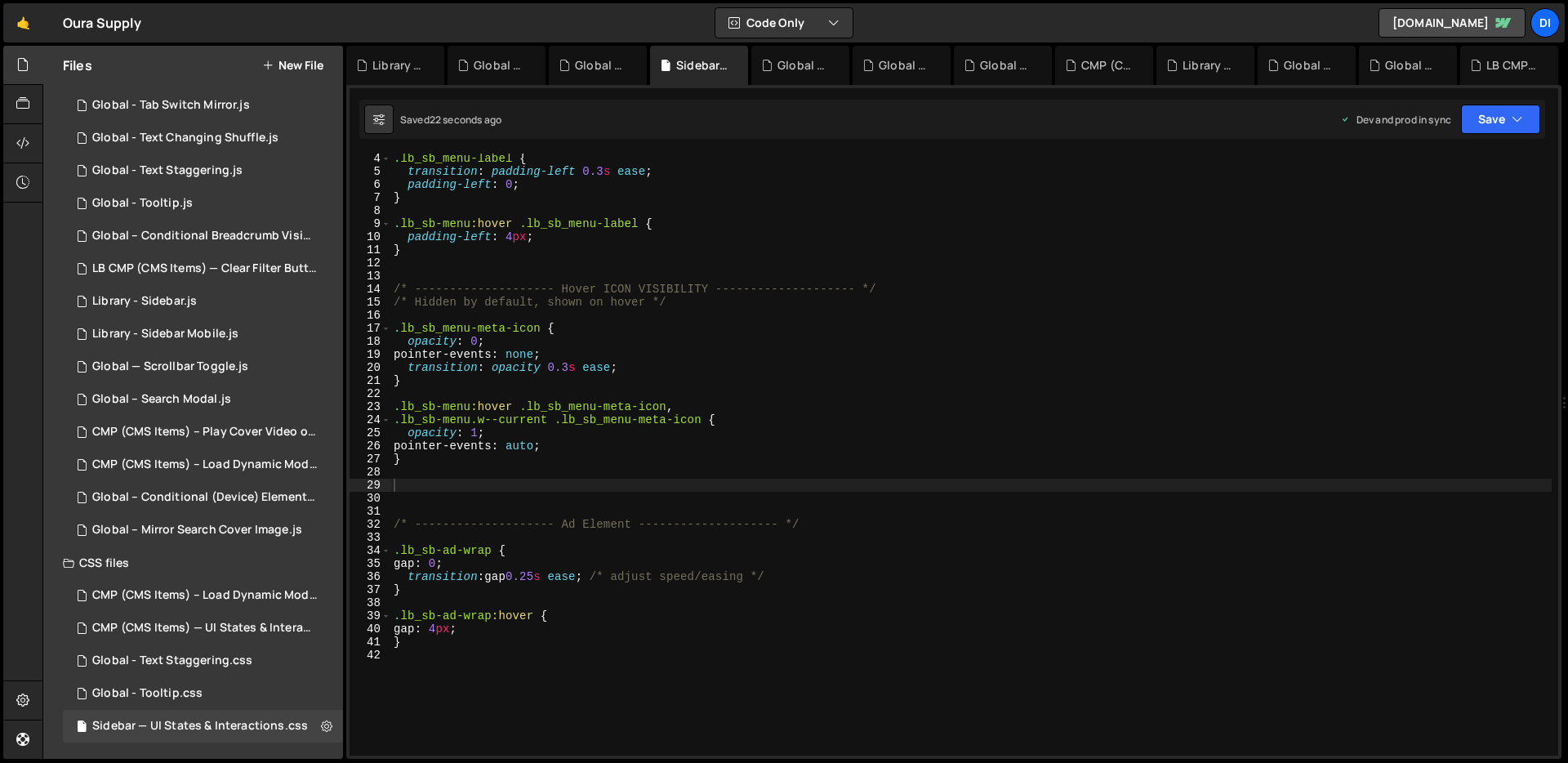
scroll to position [132, 0]
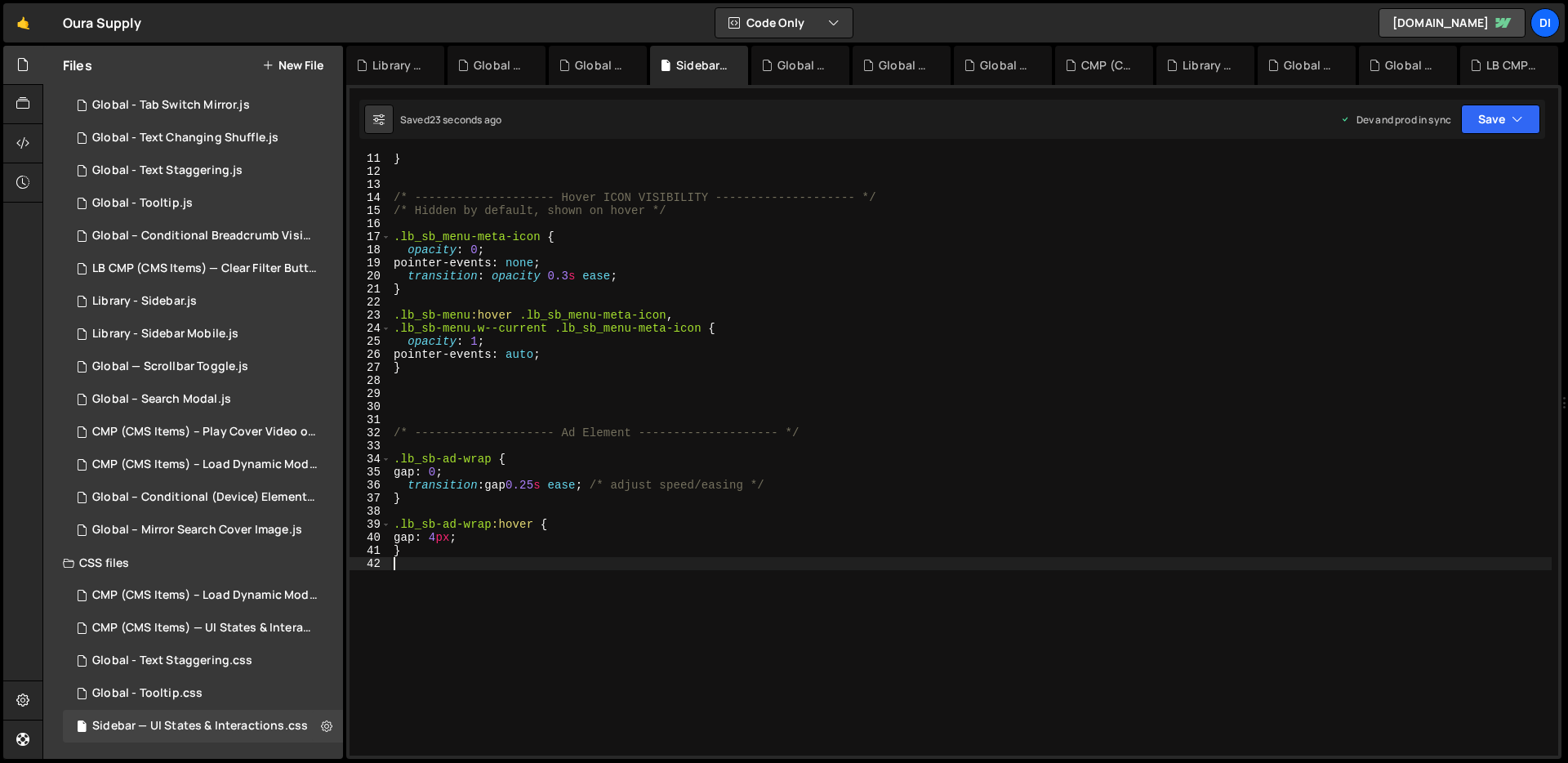
click at [592, 627] on div "} /* -------------------- Hover ICON VISIBILITY -------------------- */ /* Hidd…" at bounding box center [970, 466] width 1161 height 628
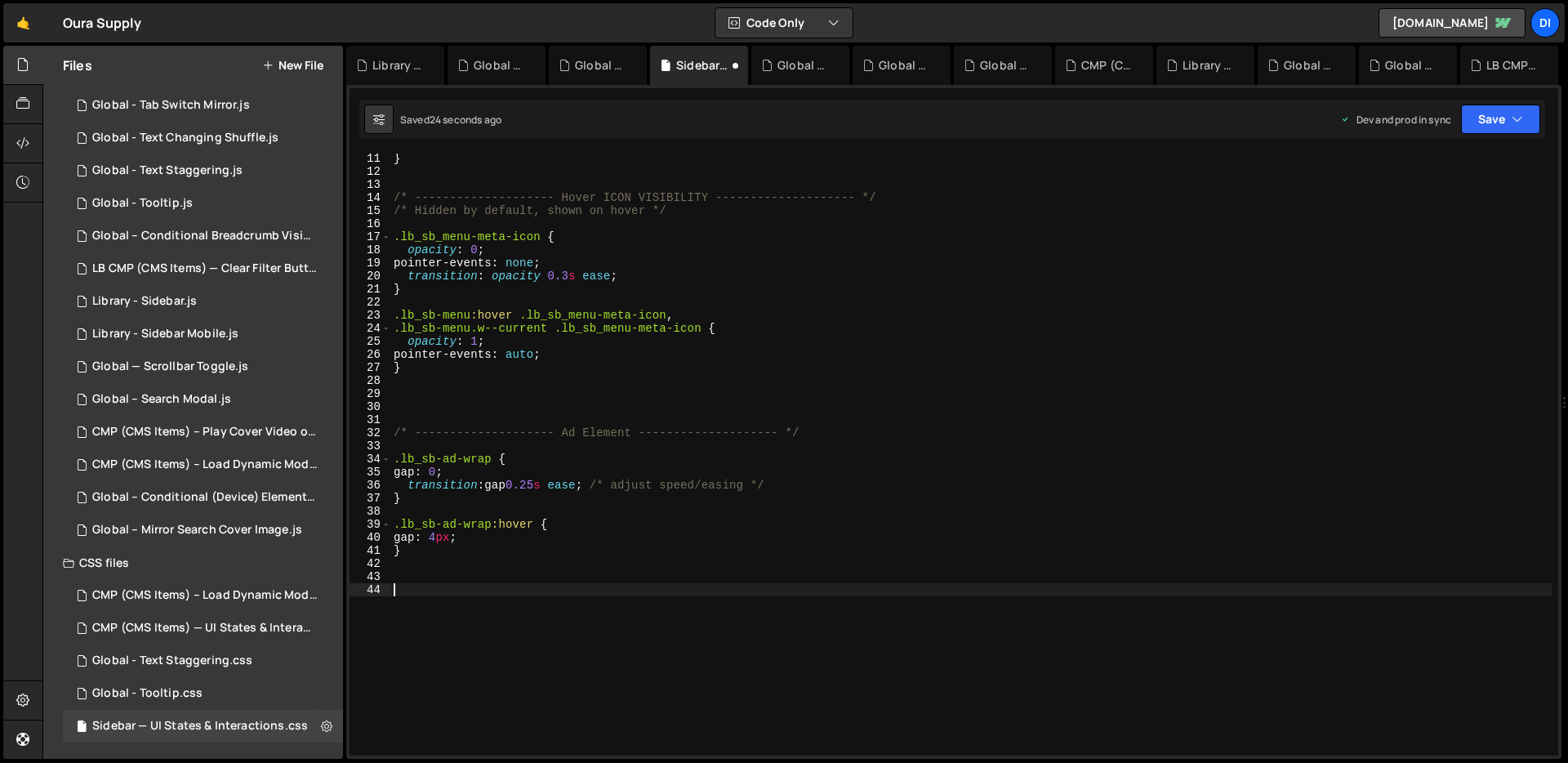
paste textarea "}"
type textarea "}"
click at [224, 604] on div "CMP (CMS Items) – Load Dynamic Modal (AJAX).css 0" at bounding box center [205, 596] width 286 height 33
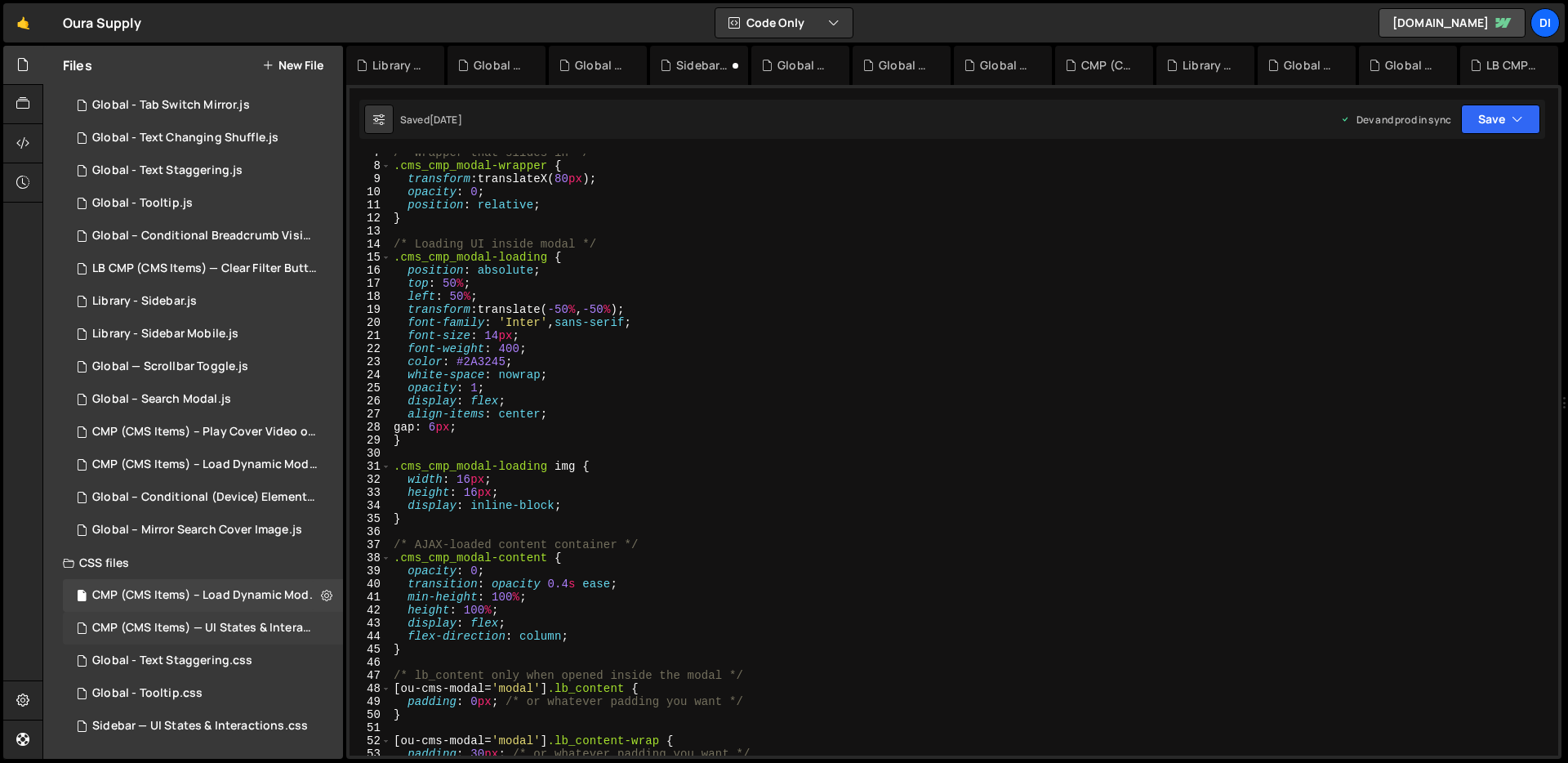
click at [171, 634] on div "CMP (CMS Items) — UI States & Interactions.css" at bounding box center [205, 627] width 226 height 14
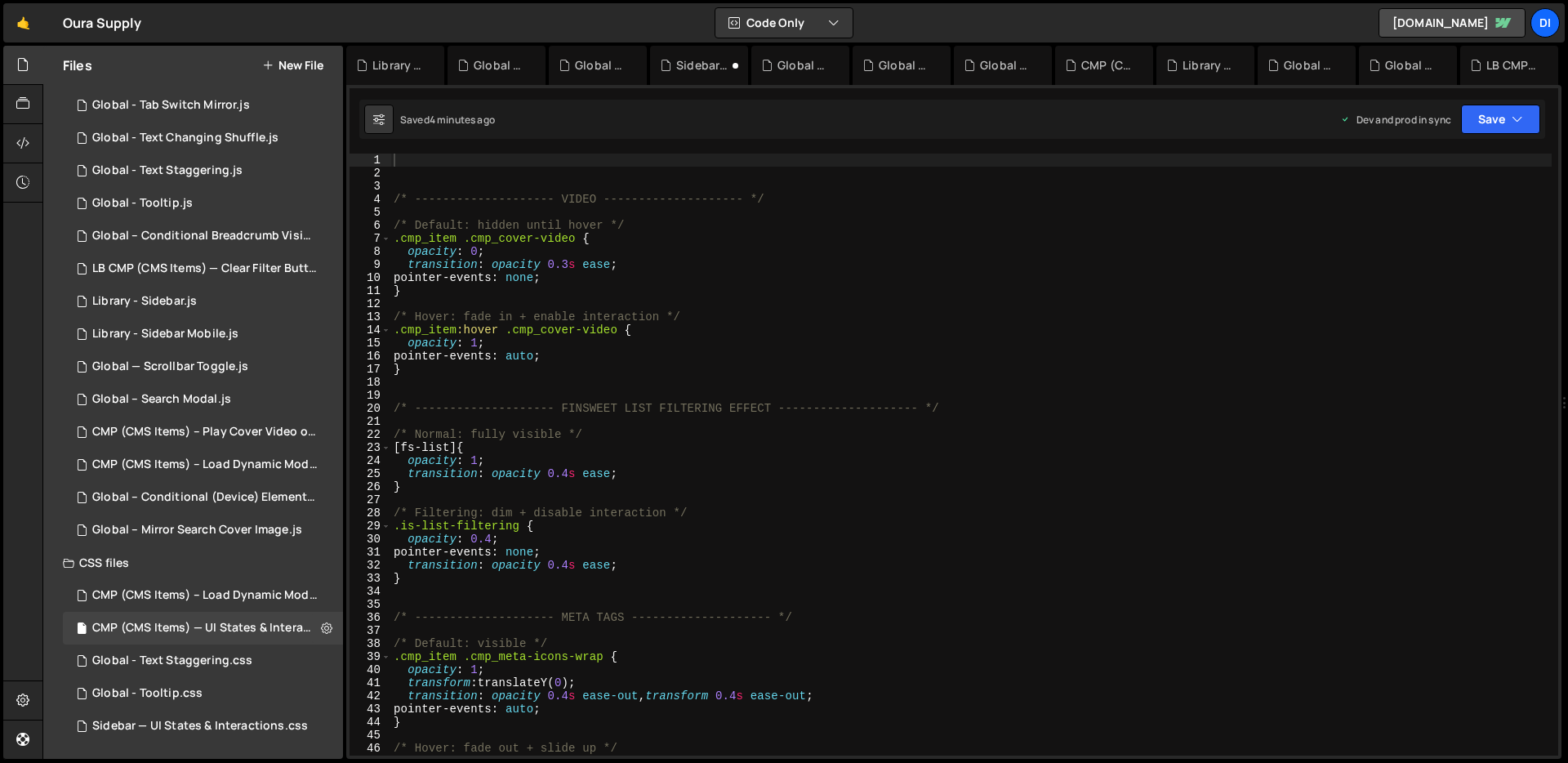
scroll to position [0, 0]
click at [478, 166] on div "/* -------------------- VIDEO -------------------- */ /* Default: hidden until …" at bounding box center [970, 468] width 1161 height 628
click at [485, 157] on div "/* -------------------- VIDEO -------------------- */ /* Default: hidden until …" at bounding box center [970, 468] width 1161 height 628
paste textarea "}"
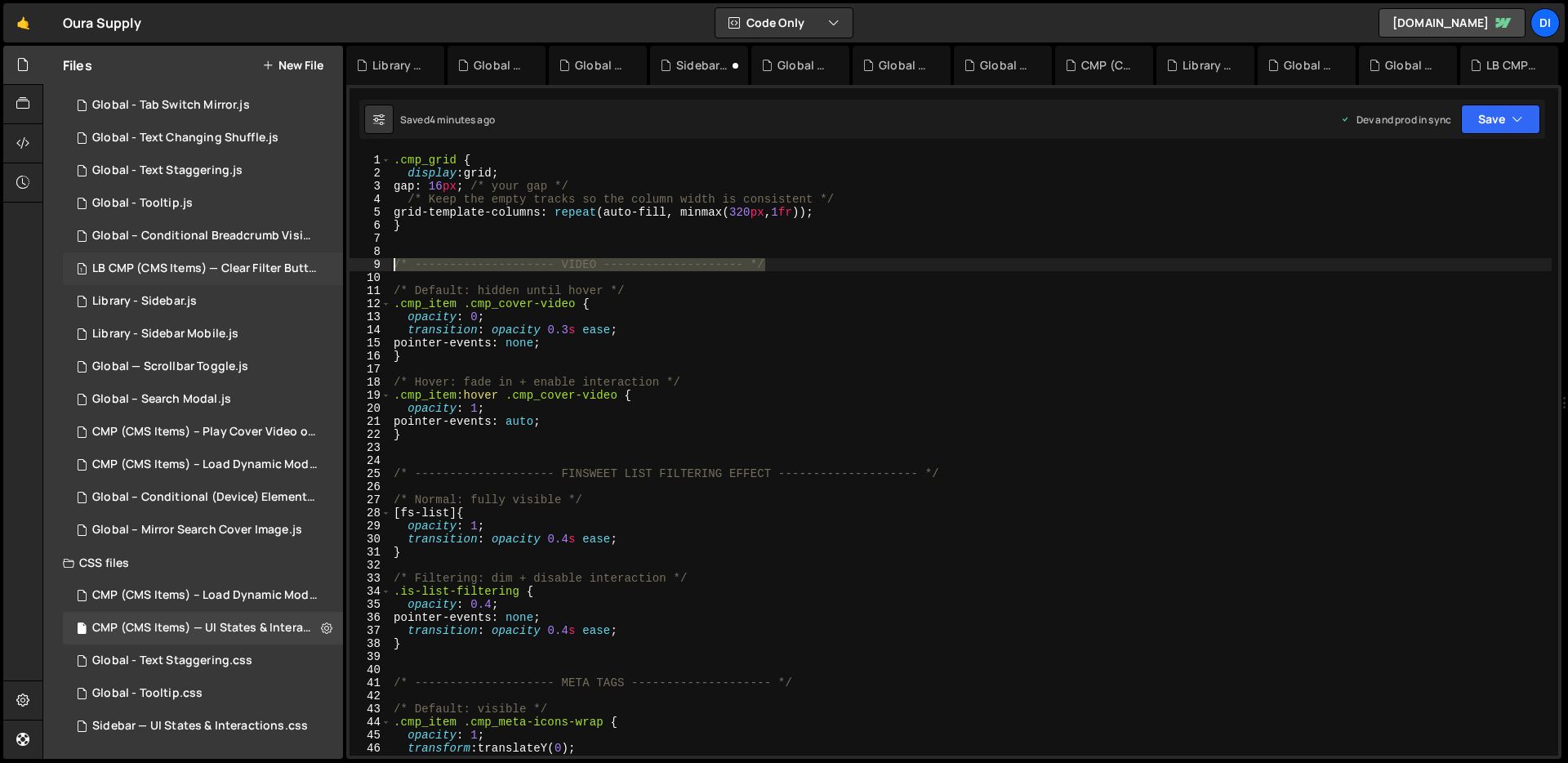
drag, startPoint x: 790, startPoint y: 267, endPoint x: 285, endPoint y: 270, distance: 505.0
click at [285, 270] on div "Files New File Javascript files 1 CMP (CMS Items) — Remove Hidden Tags on Load.…" at bounding box center [805, 403] width 1525 height 714
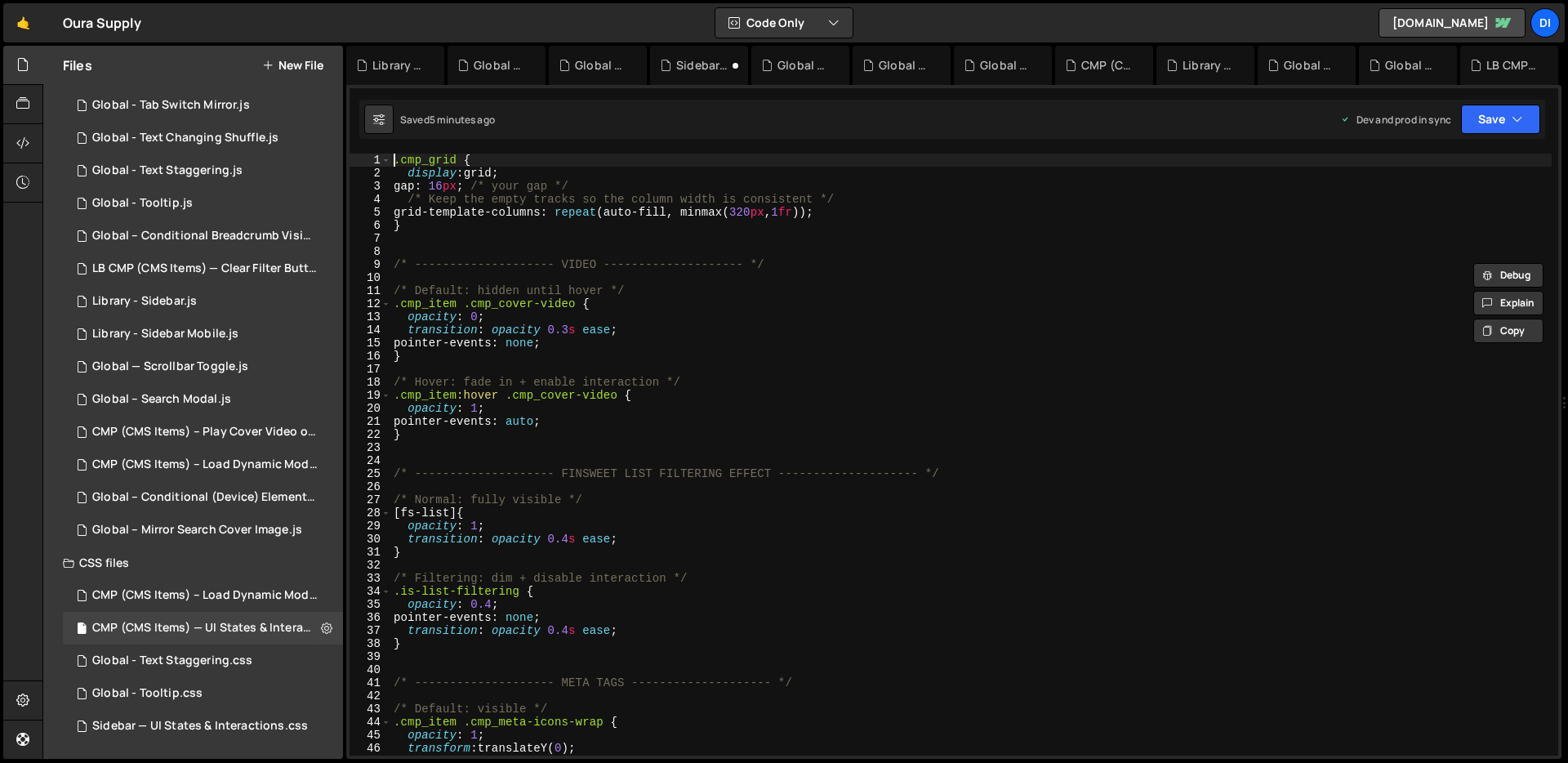
click at [396, 160] on div ".cmp_grid { display : grid ; gap : 16 px ; /* your gap */ /* Keep the empty tra…" at bounding box center [970, 468] width 1161 height 628
type textarea ".cmp_grid {"
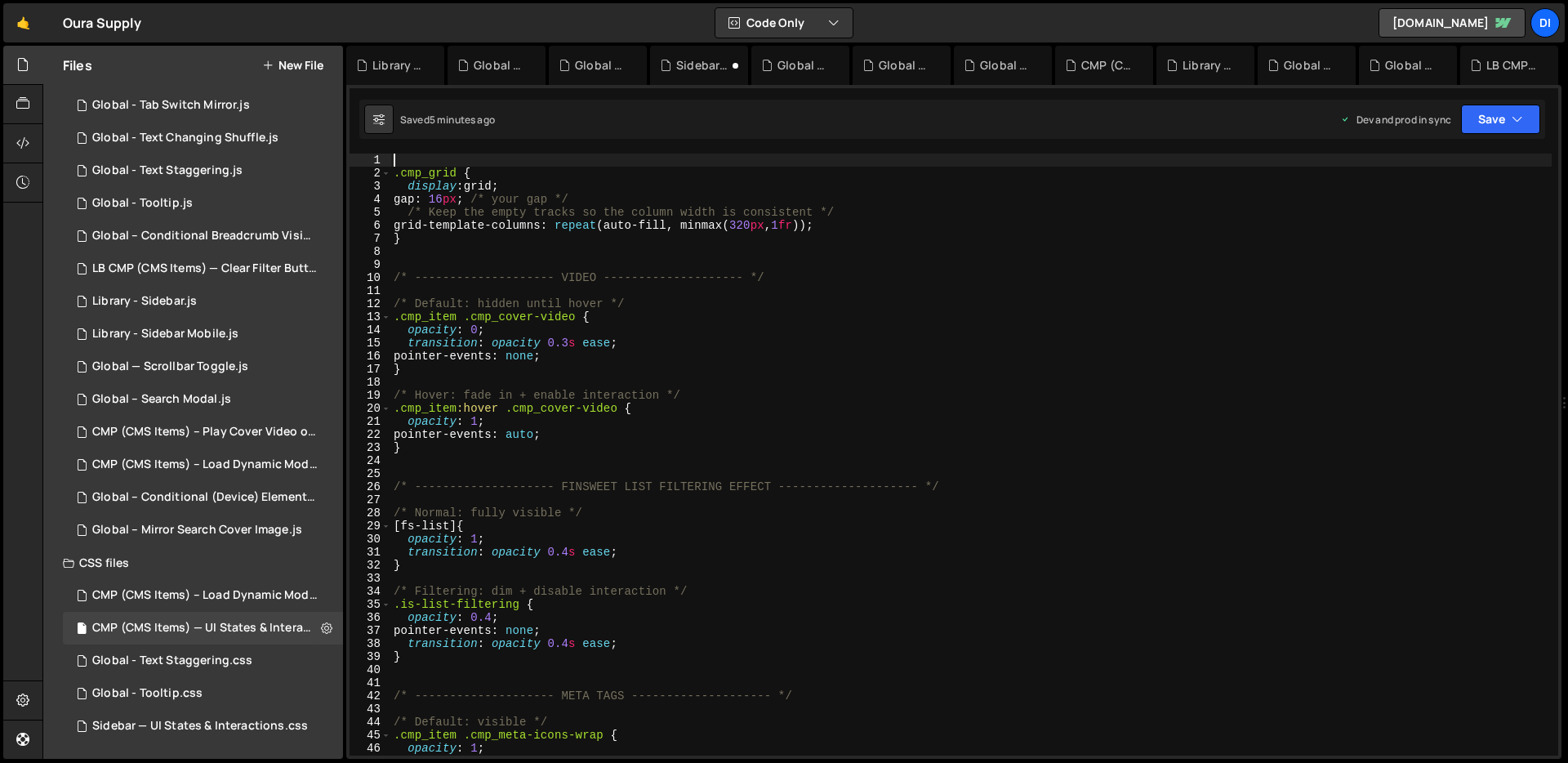
paste textarea "/* -------------------- VIDEO -------------------- */"
click at [572, 157] on div "/* -------------------- VIDEO -------------------- */ .cmp_grid { display : gri…" at bounding box center [970, 468] width 1161 height 628
click at [640, 406] on div "/* -------------------- [PERSON_NAME] -------------------- */ .cmp_grid { displ…" at bounding box center [970, 468] width 1161 height 628
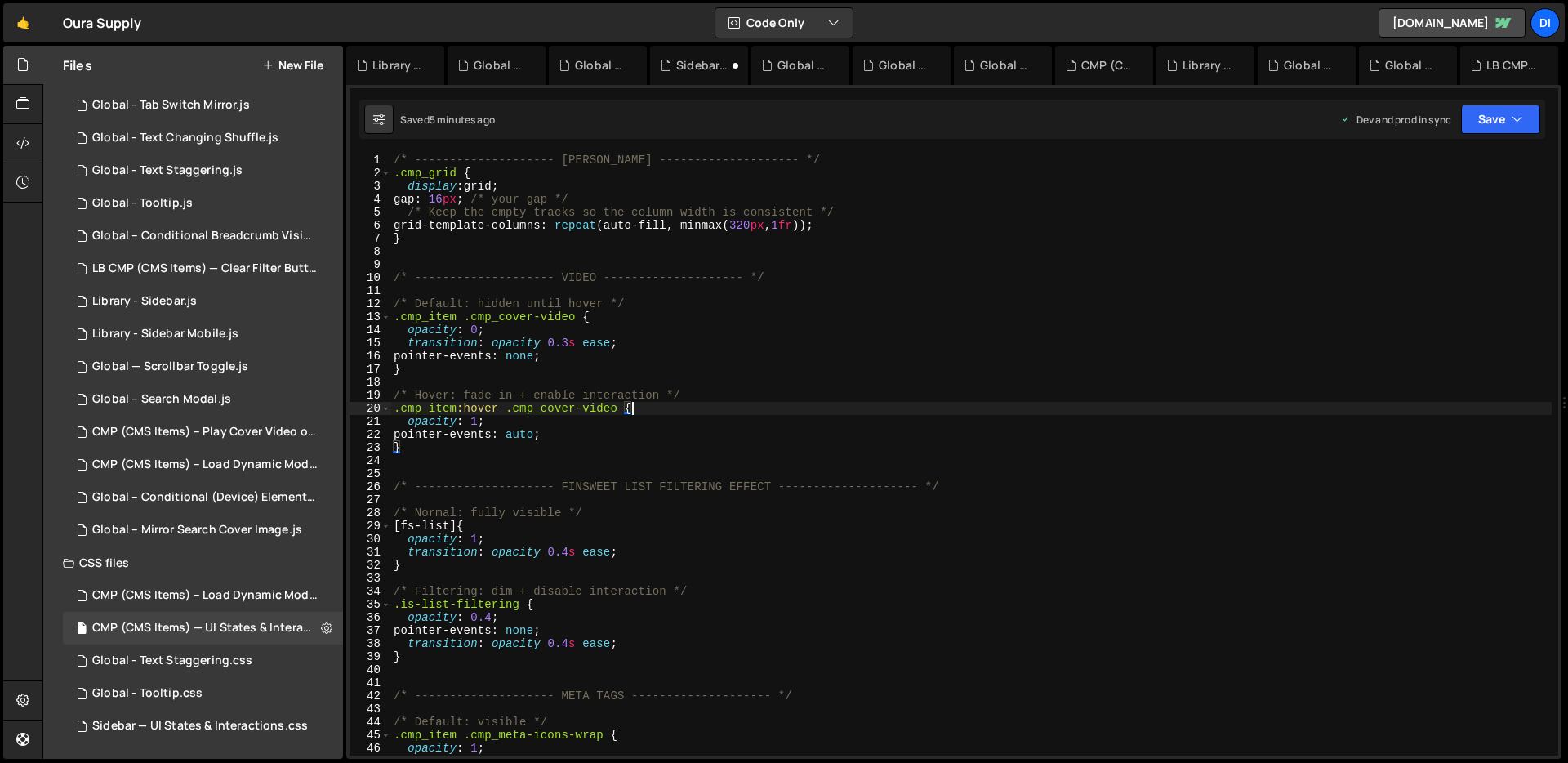
scroll to position [0, 15]
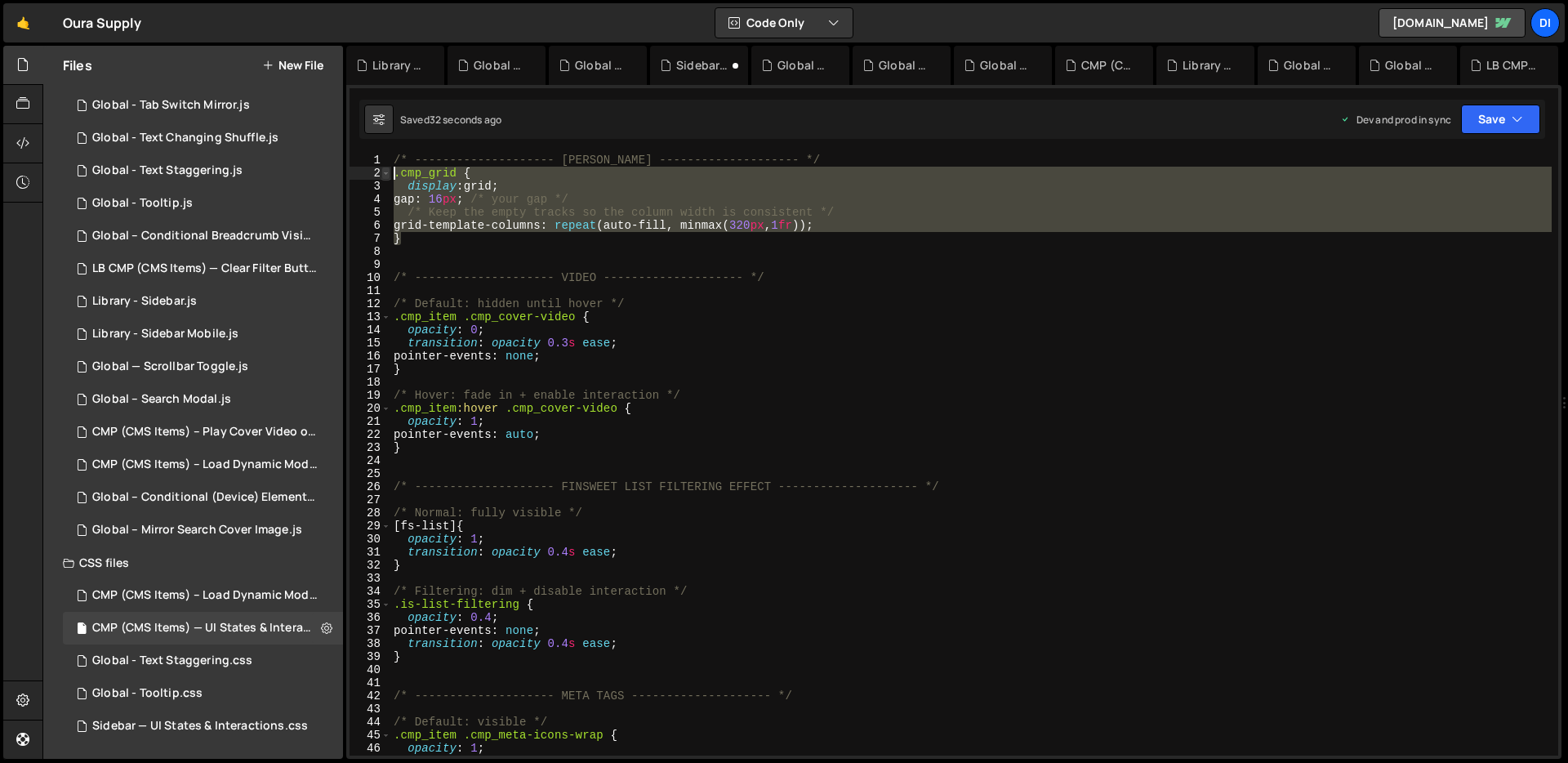
drag, startPoint x: 440, startPoint y: 245, endPoint x: 388, endPoint y: 171, distance: 90.4
click at [388, 171] on div ".cmp_item:hover .cmp_cover-video { 1 2 3 4 5 6 7 8 9 10 11 12 13 14 15 16 17 18…" at bounding box center [954, 455] width 1209 height 602
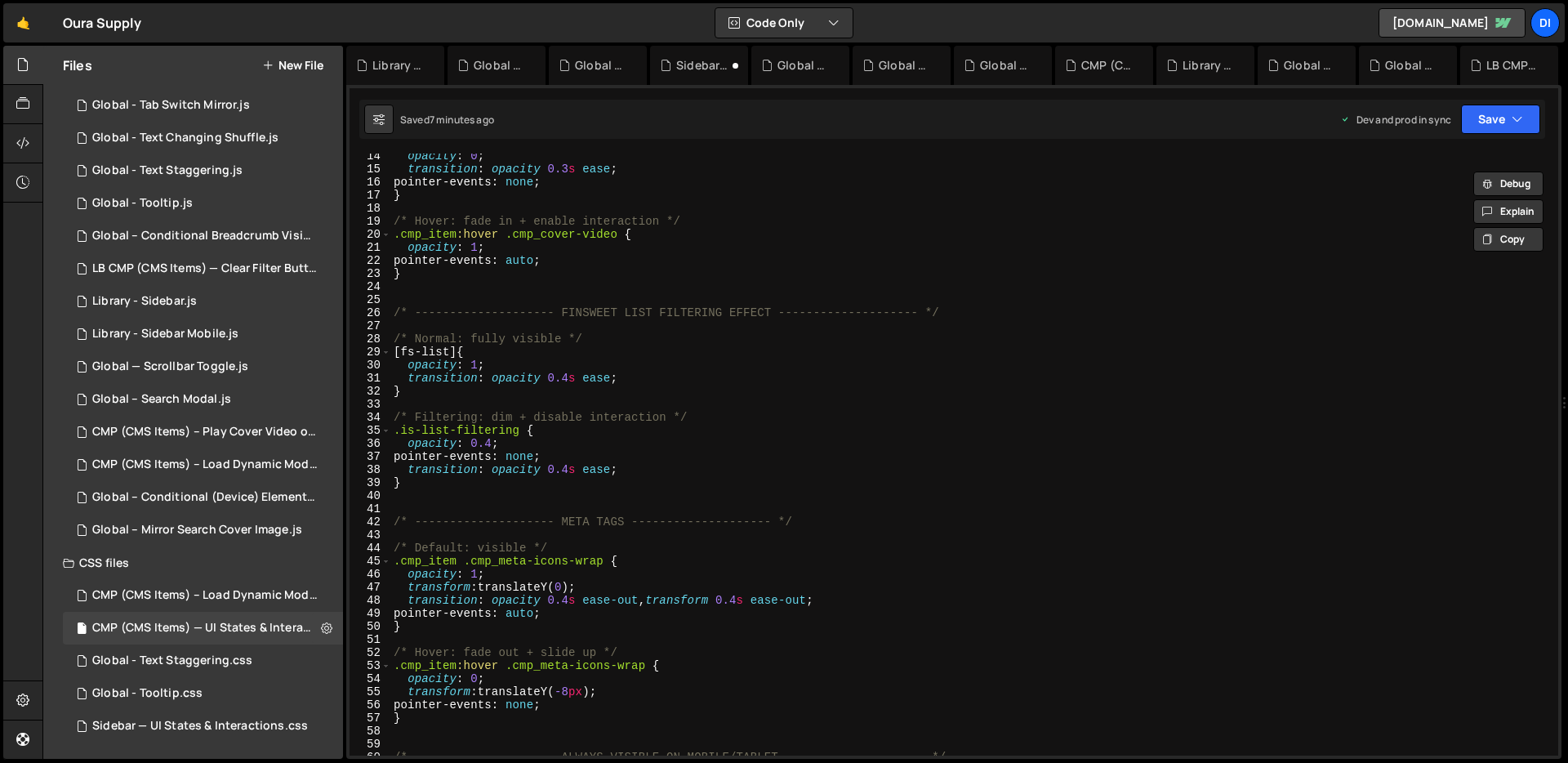
scroll to position [0, 0]
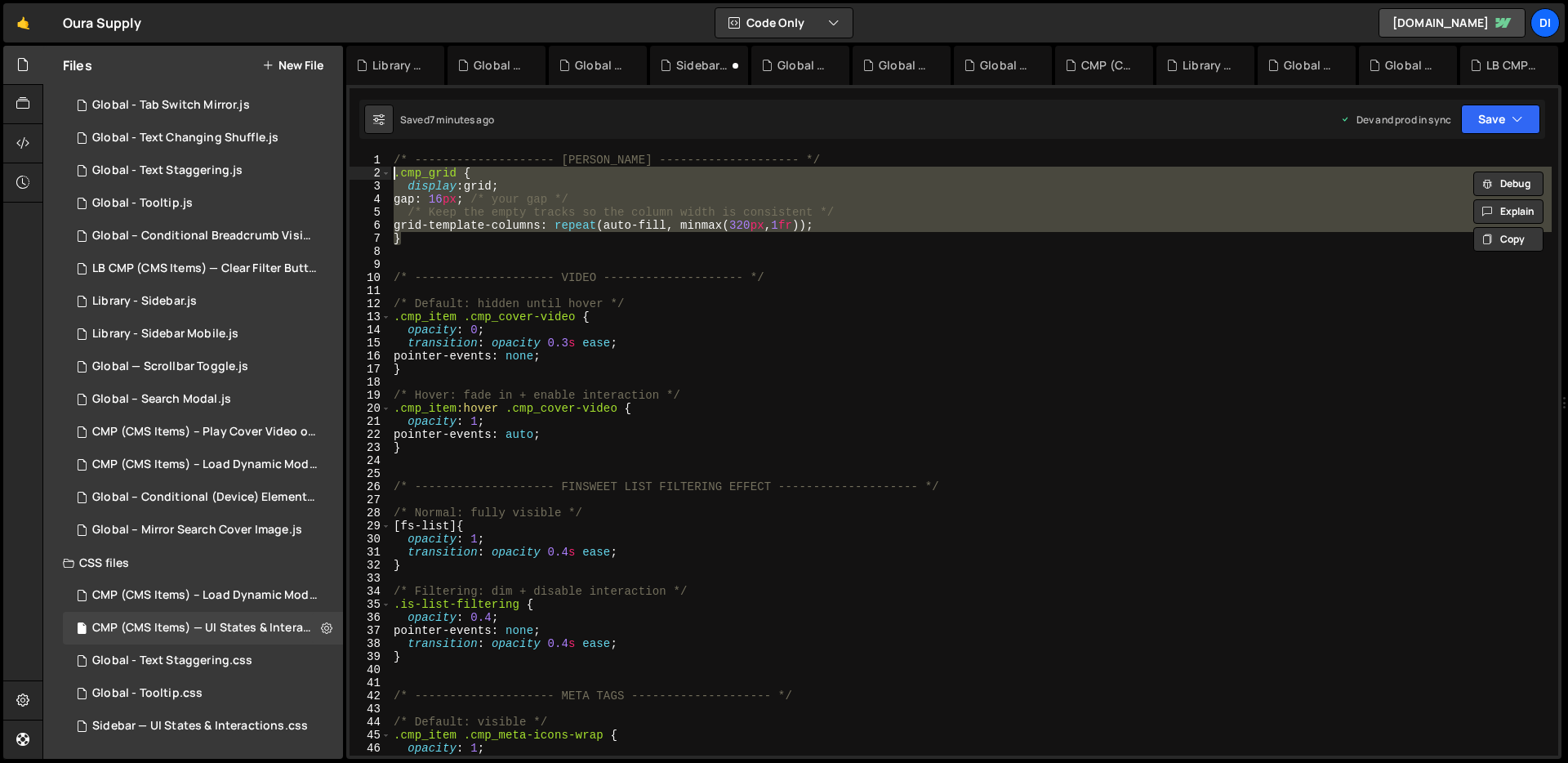
click at [521, 447] on div "/* -------------------- [PERSON_NAME] -------------------- */ .cmp_grid { displ…" at bounding box center [970, 468] width 1161 height 628
type textarea "}"
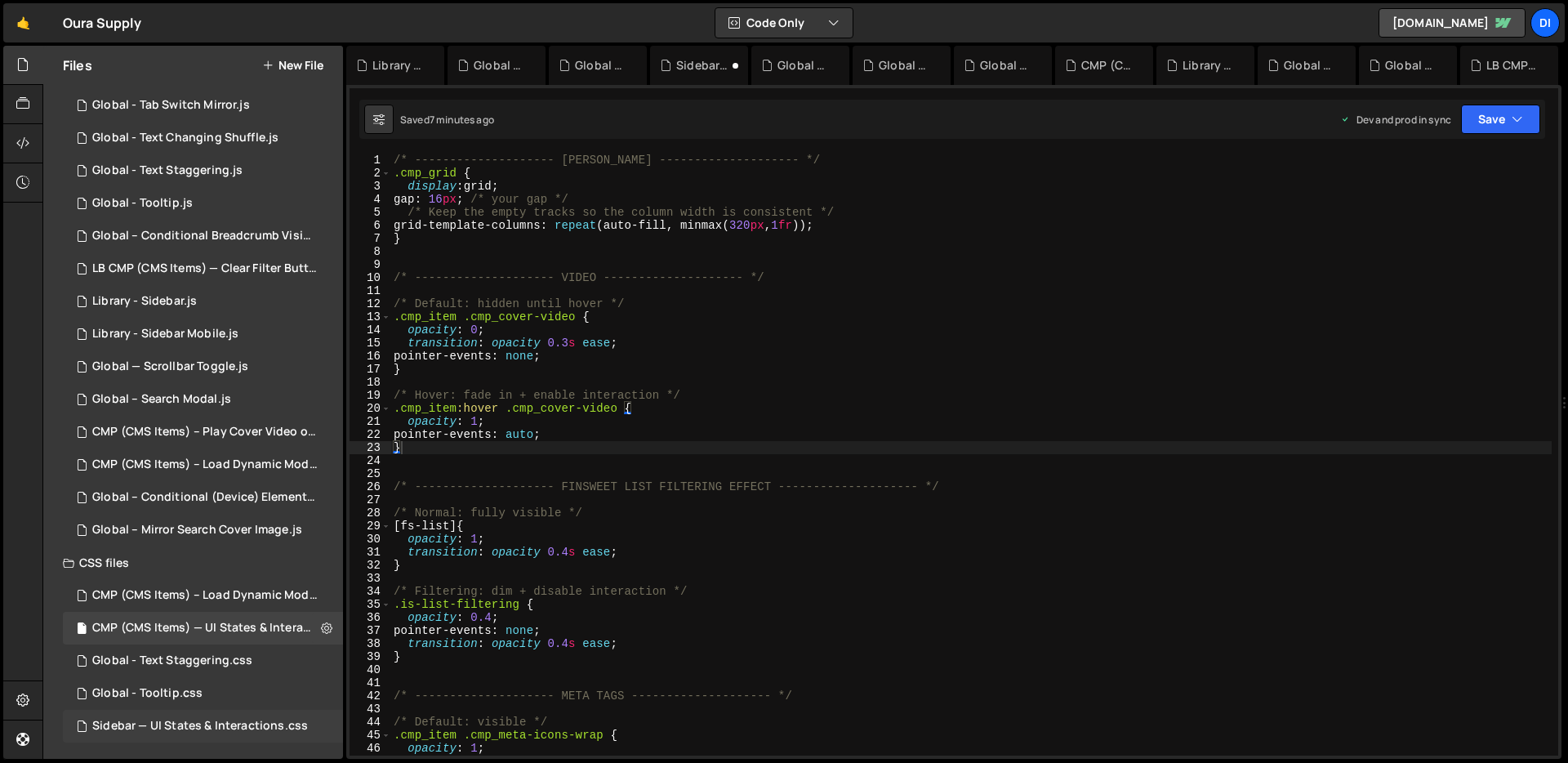
click at [166, 714] on div "Sidebar — UI States & Interactions.css 0" at bounding box center [203, 727] width 280 height 33
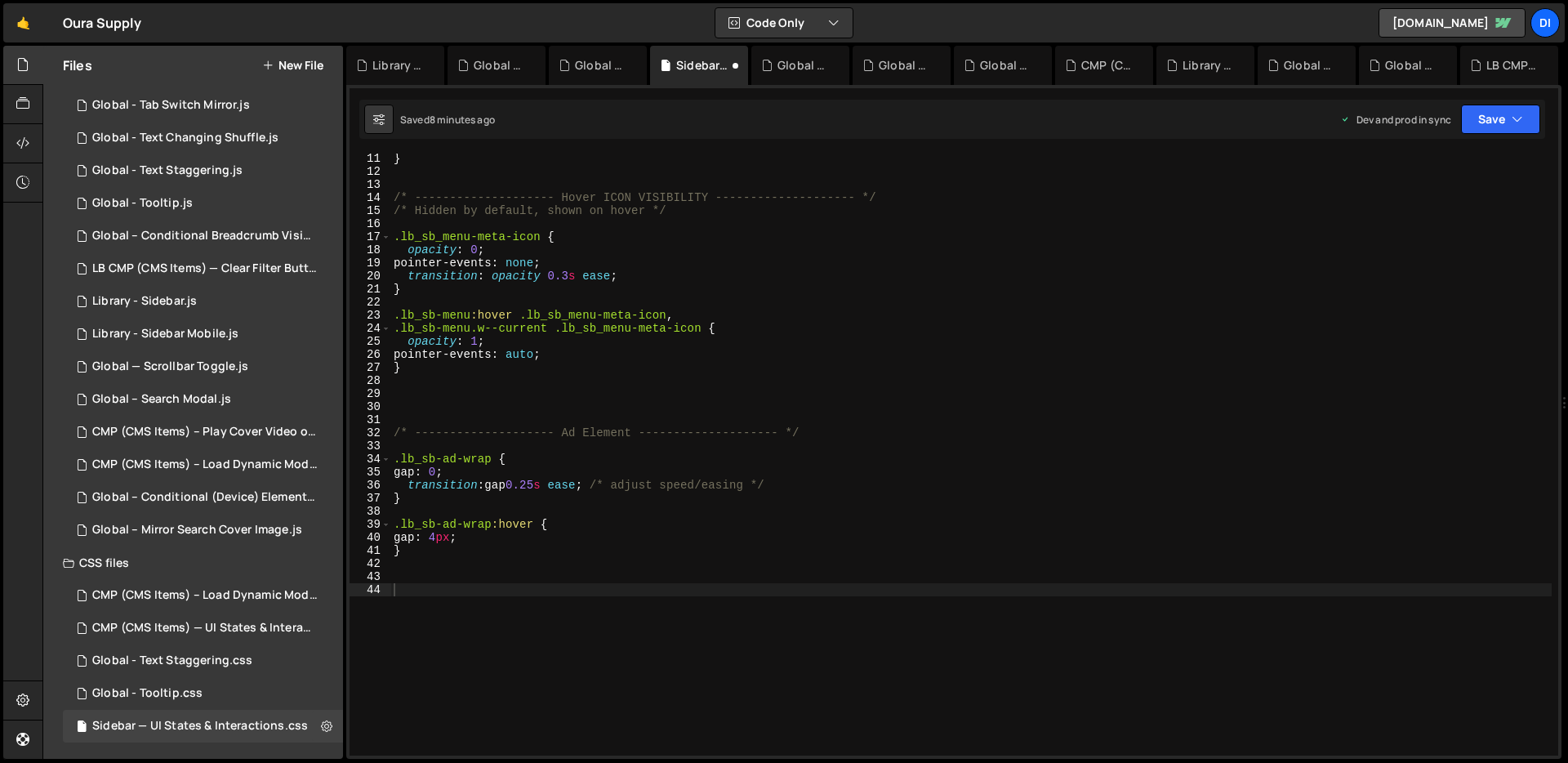
click at [451, 536] on div "} /* -------------------- Hover ICON VISIBILITY -------------------- */ /* Hidd…" at bounding box center [970, 466] width 1161 height 628
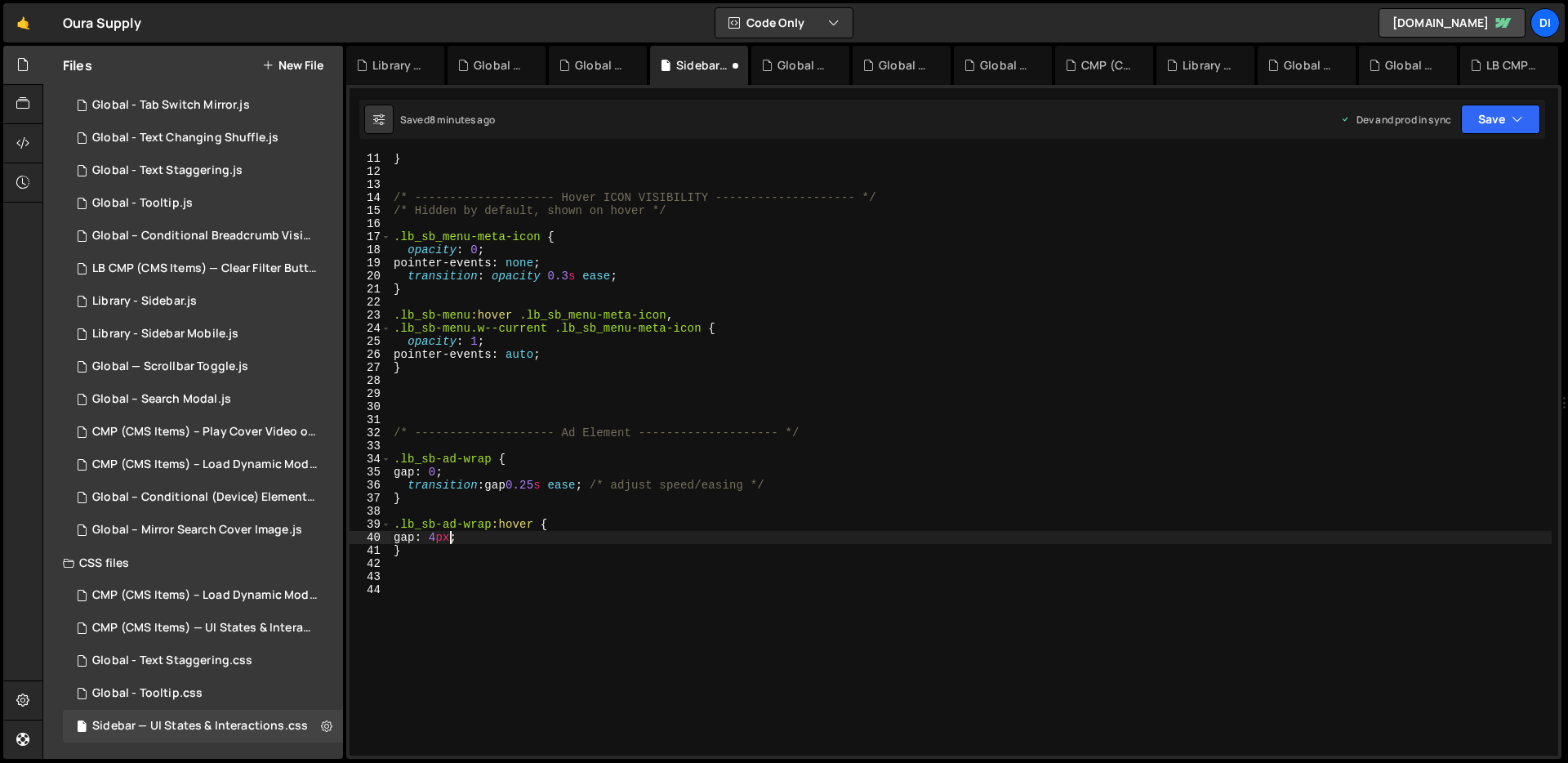
type textarea "gap: 6px;"
click at [531, 447] on div "} /* -------------------- Hover ICON VISIBILITY -------------------- */ /* Hidd…" at bounding box center [970, 466] width 1161 height 628
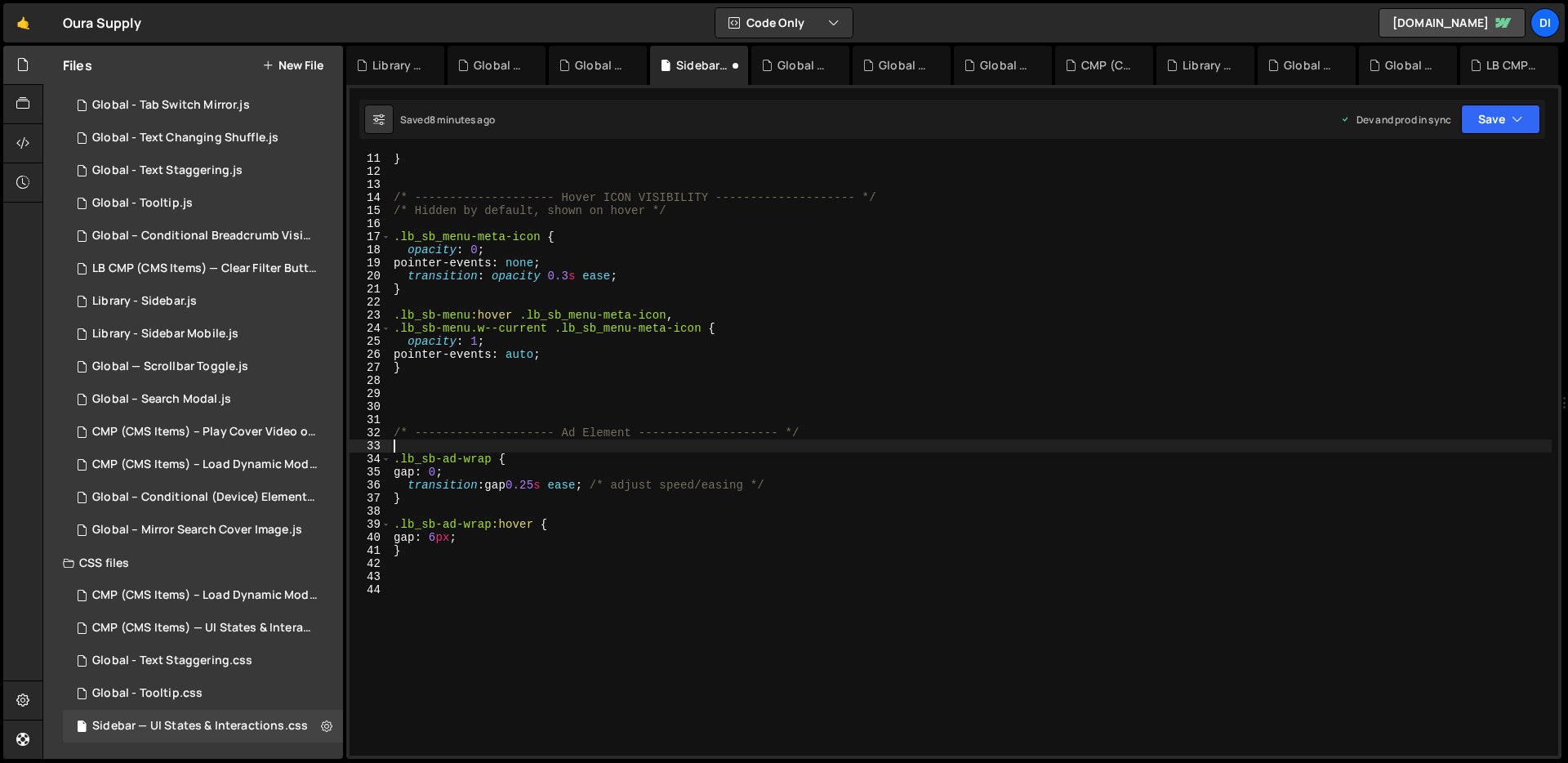
scroll to position [0, 0]
